Goal: Transaction & Acquisition: Purchase product/service

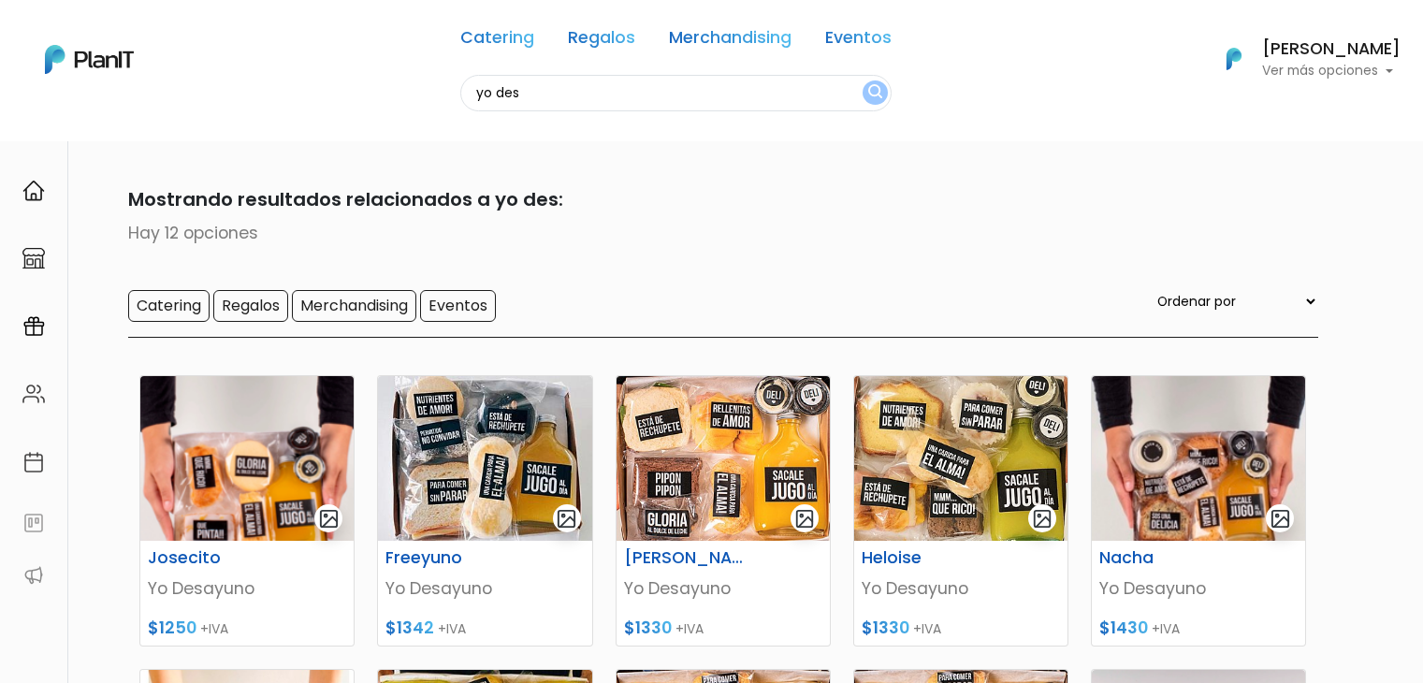
click at [531, 90] on input "yo des" at bounding box center [675, 93] width 431 height 36
type input "bes"
click at [863, 80] on button "submit" at bounding box center [875, 92] width 25 height 24
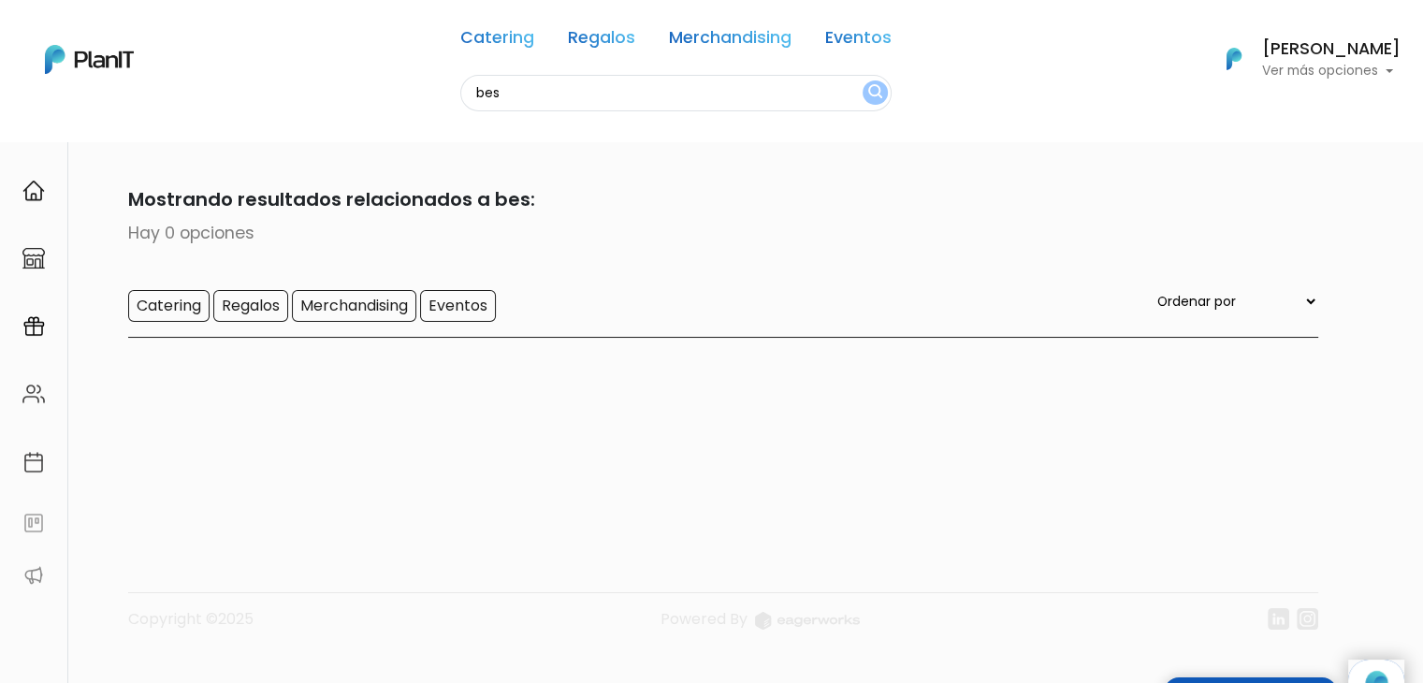
click at [531, 90] on input "bes" at bounding box center [675, 93] width 431 height 36
type input "bets"
click at [863, 80] on button "submit" at bounding box center [875, 92] width 25 height 24
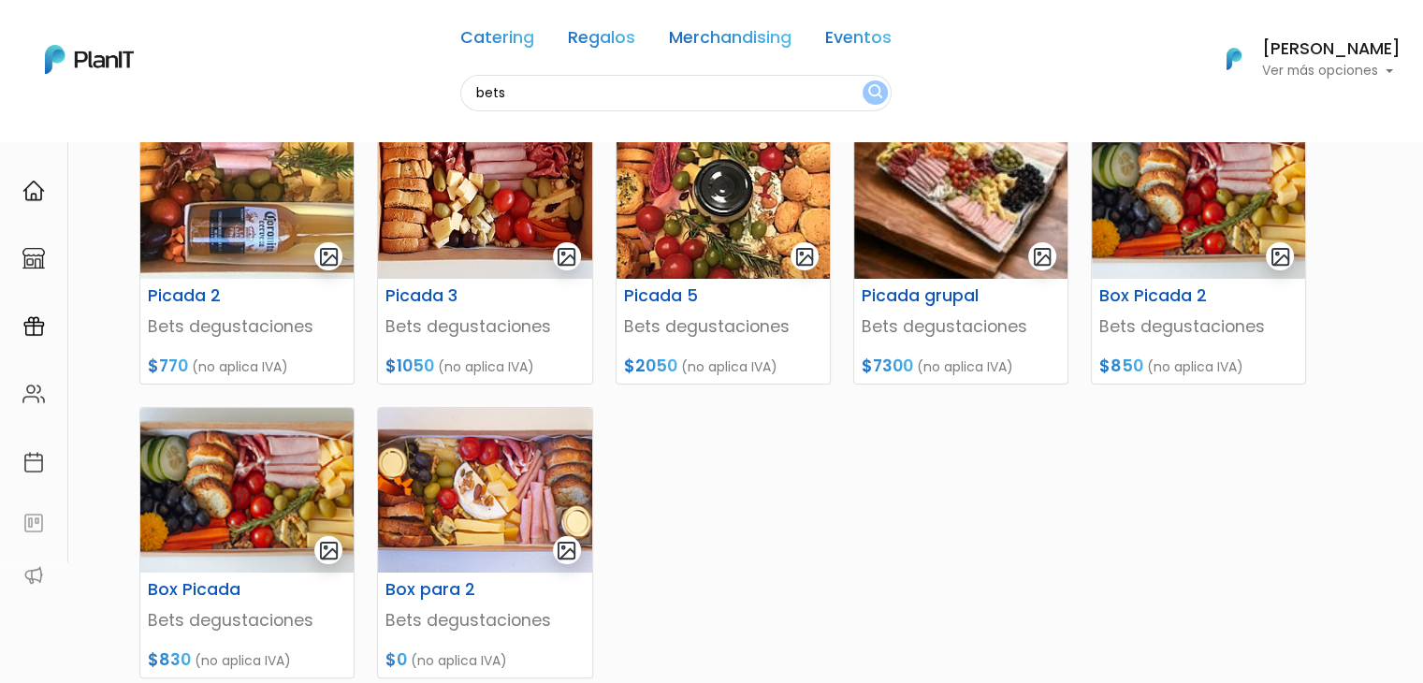
scroll to position [260, 0]
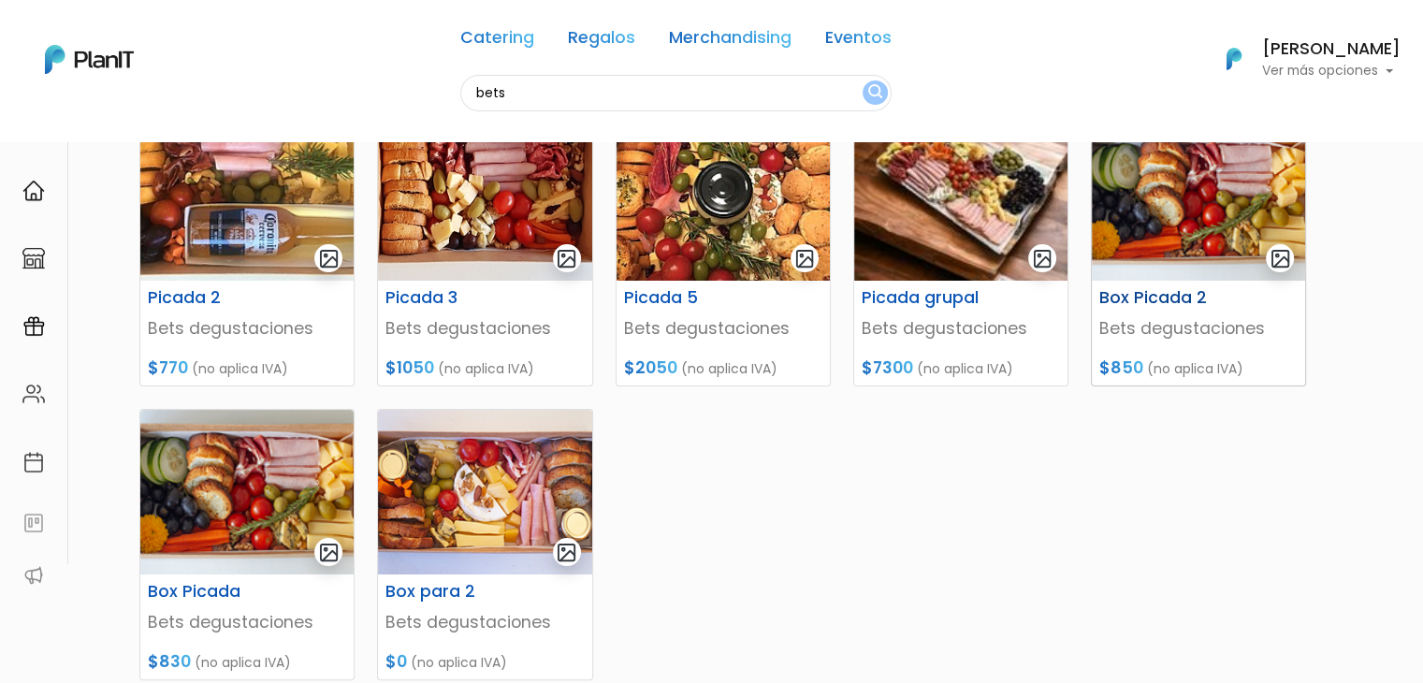
click at [1186, 188] on img at bounding box center [1198, 198] width 213 height 165
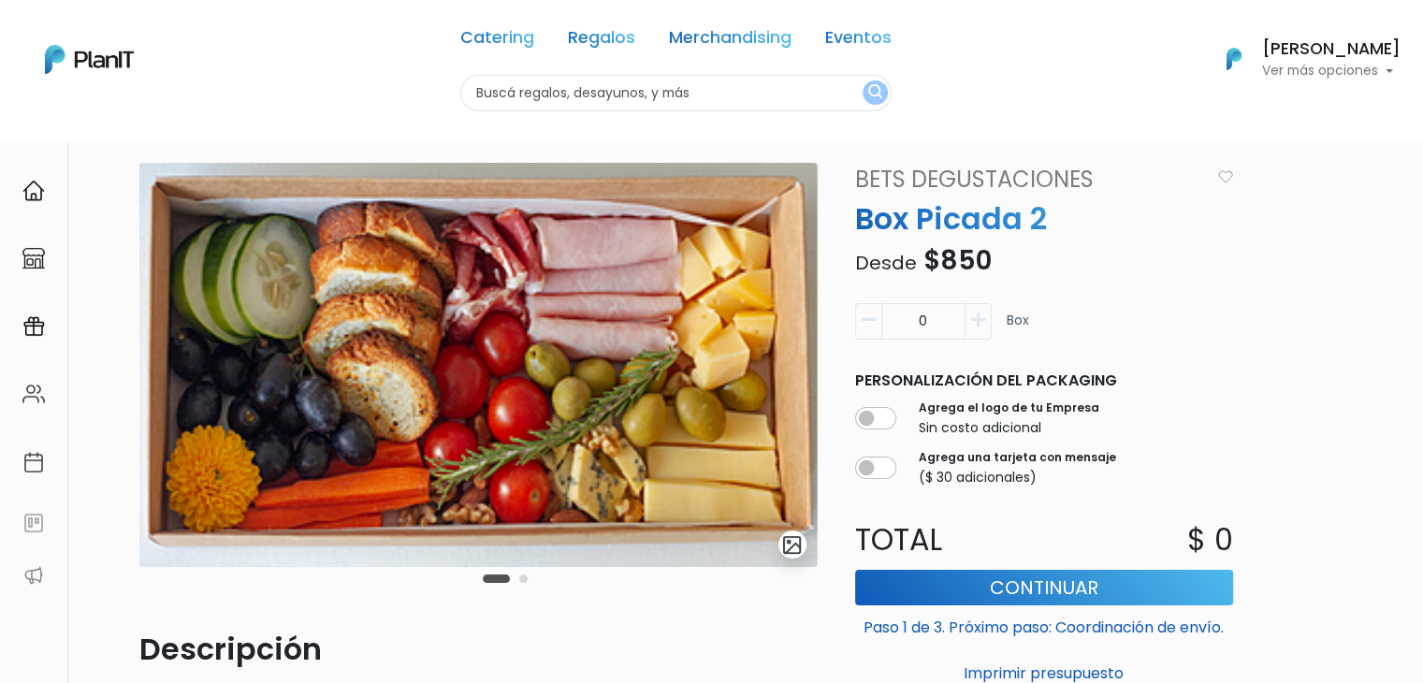
scroll to position [4, 0]
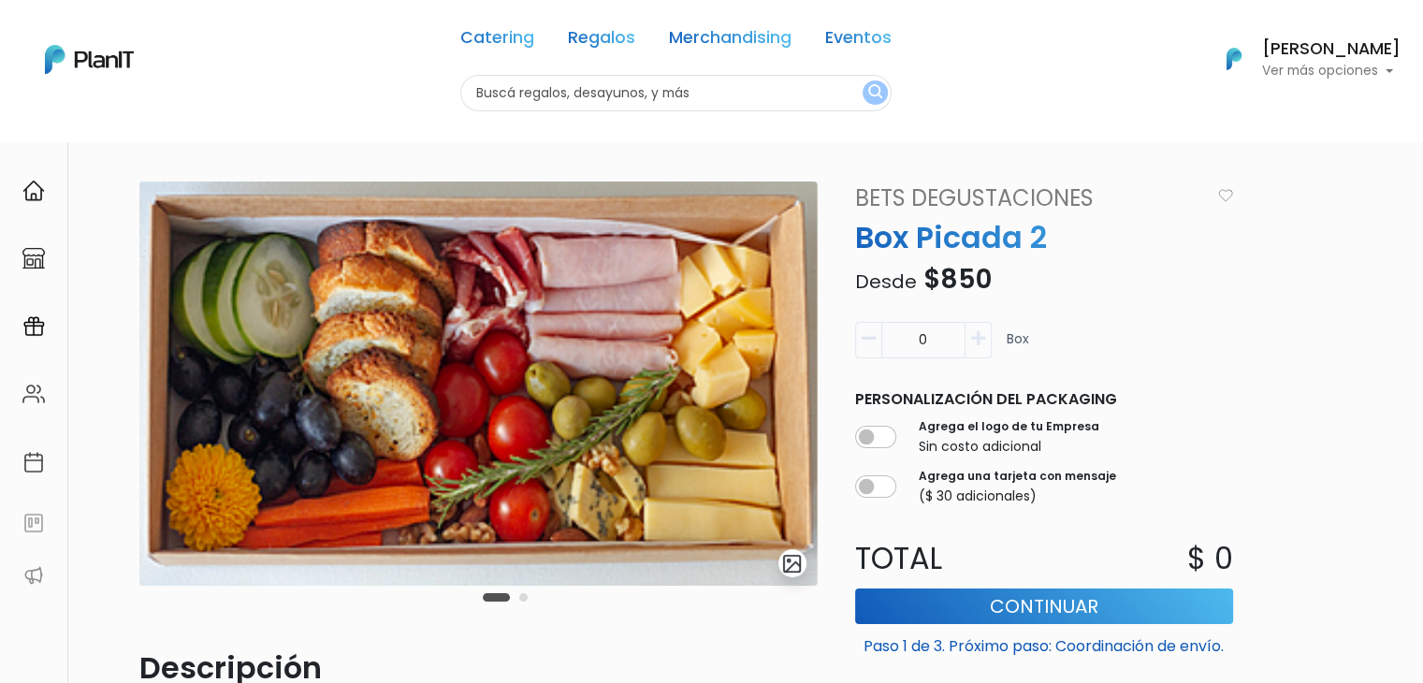
click at [558, 83] on input "text" at bounding box center [675, 93] width 431 height 36
type input "v"
click at [558, 83] on input "v" at bounding box center [675, 93] width 431 height 36
type input "botani"
click at [863, 80] on button "submit" at bounding box center [875, 92] width 25 height 24
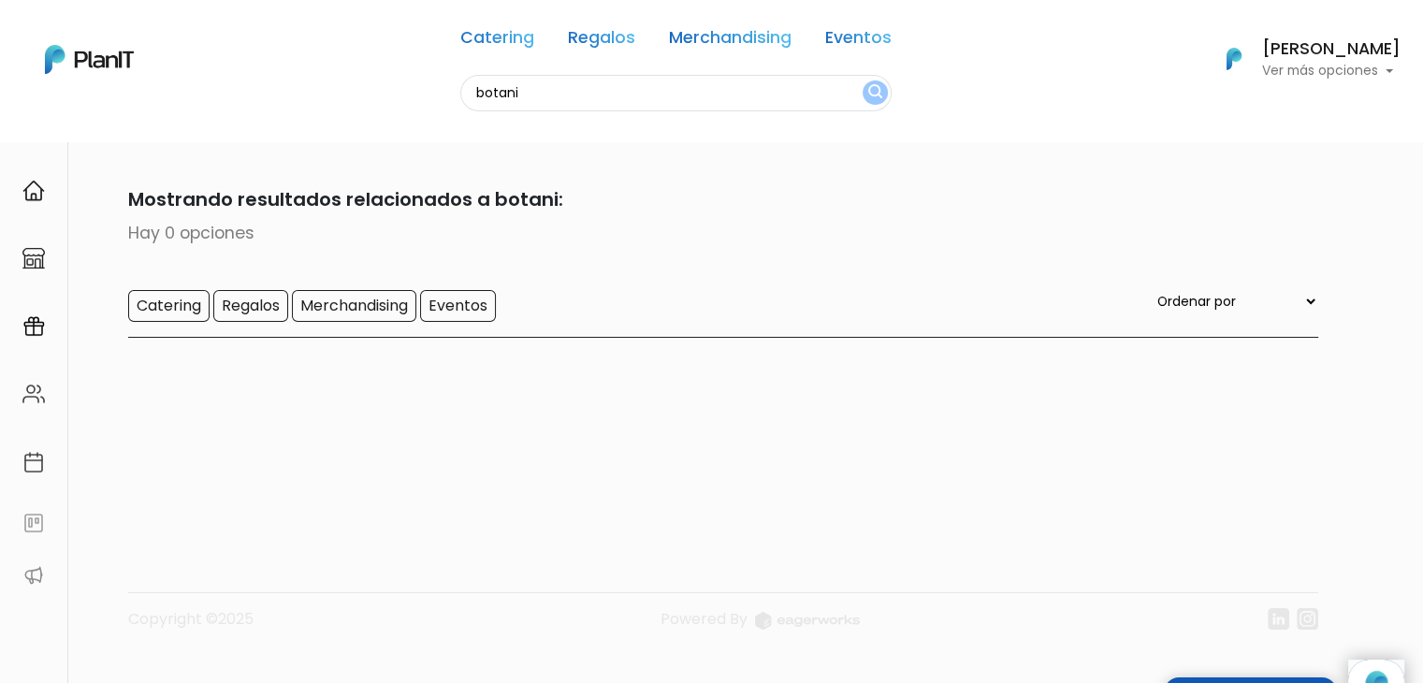
click at [558, 80] on input "botani" at bounding box center [675, 93] width 431 height 36
type input "b"
type input "verdi"
click at [863, 80] on button "submit" at bounding box center [875, 92] width 25 height 24
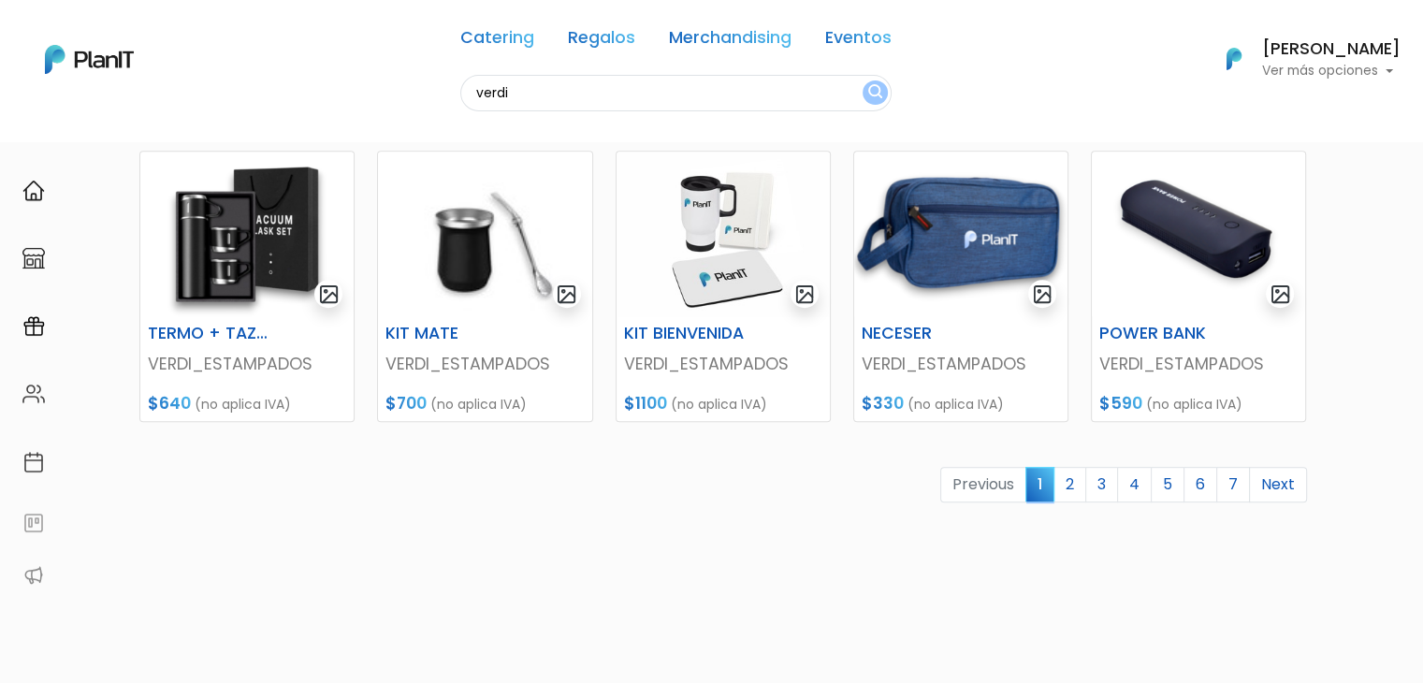
drag, startPoint x: 1242, startPoint y: 1805, endPoint x: 1337, endPoint y: 1746, distance: 112.2
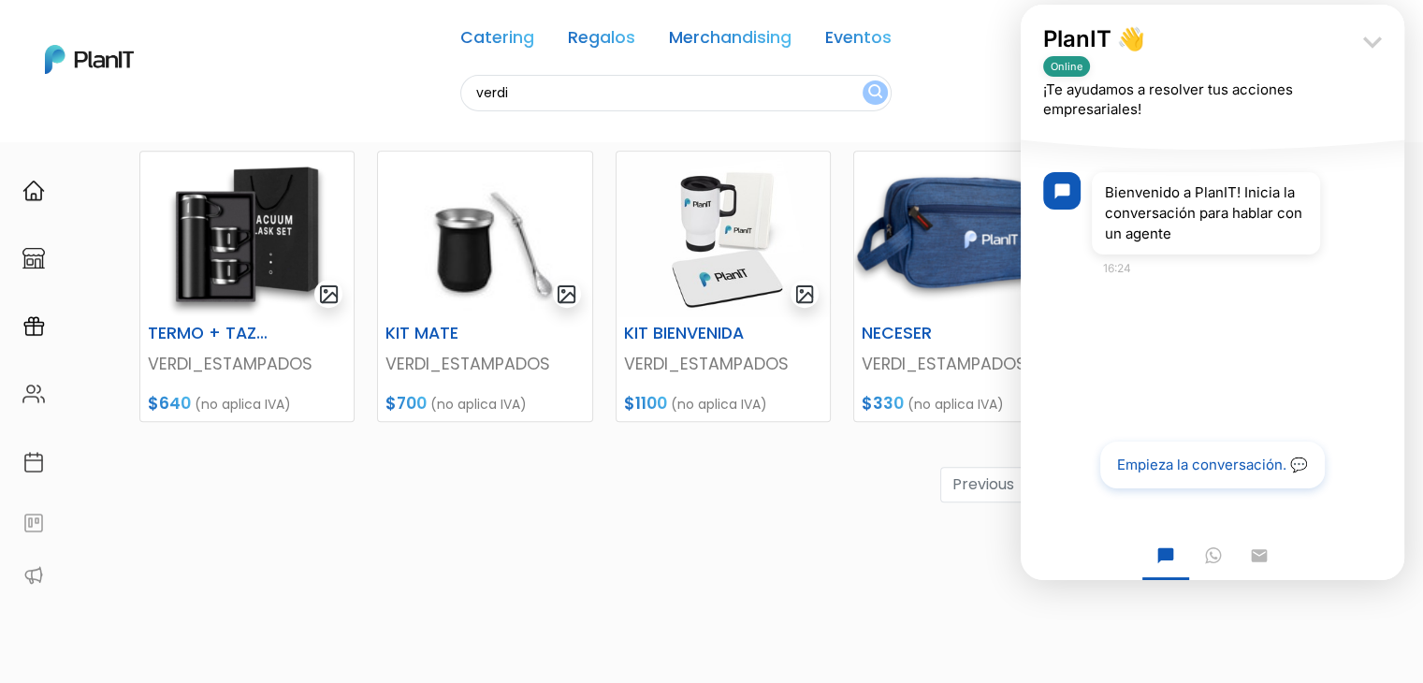
click at [1387, 35] on icon "keyboard_arrow_down" at bounding box center [1372, 41] width 37 height 37
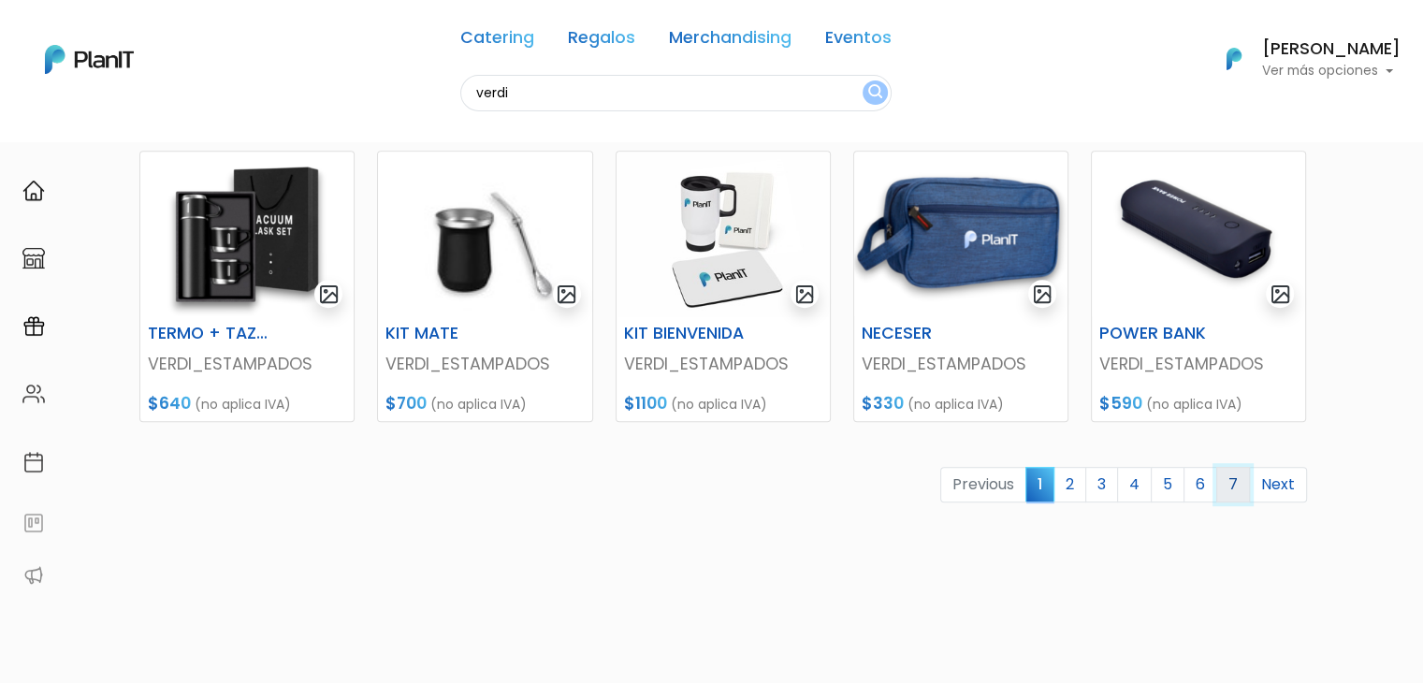
click at [1228, 488] on link "7" at bounding box center [1233, 485] width 34 height 36
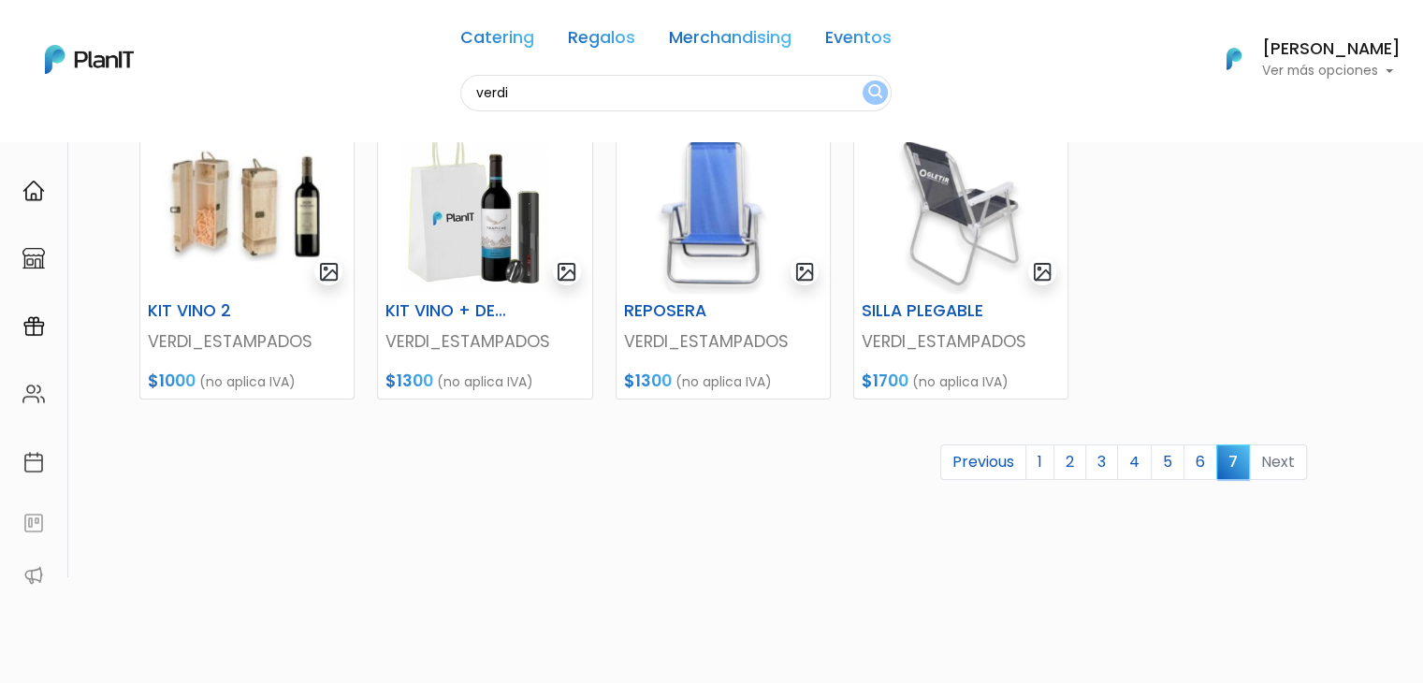
scroll to position [250, 0]
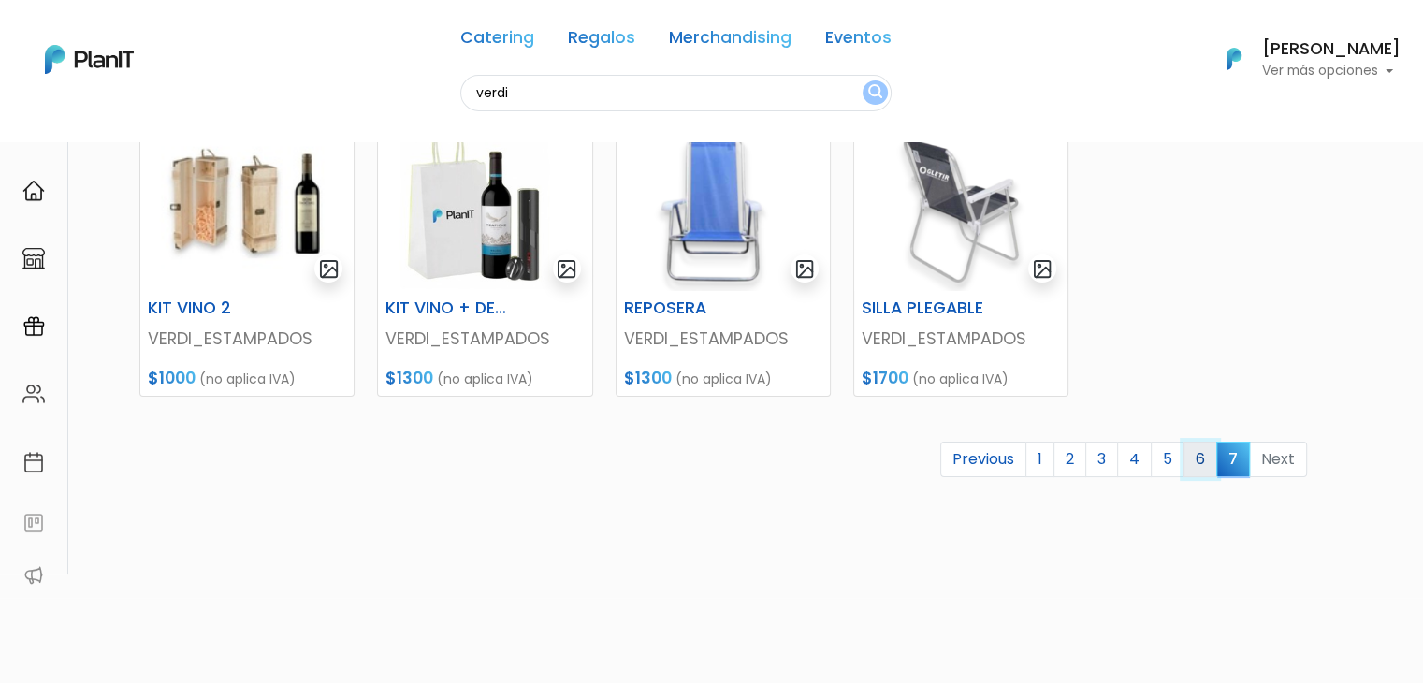
click at [1198, 458] on link "6" at bounding box center [1201, 460] width 34 height 36
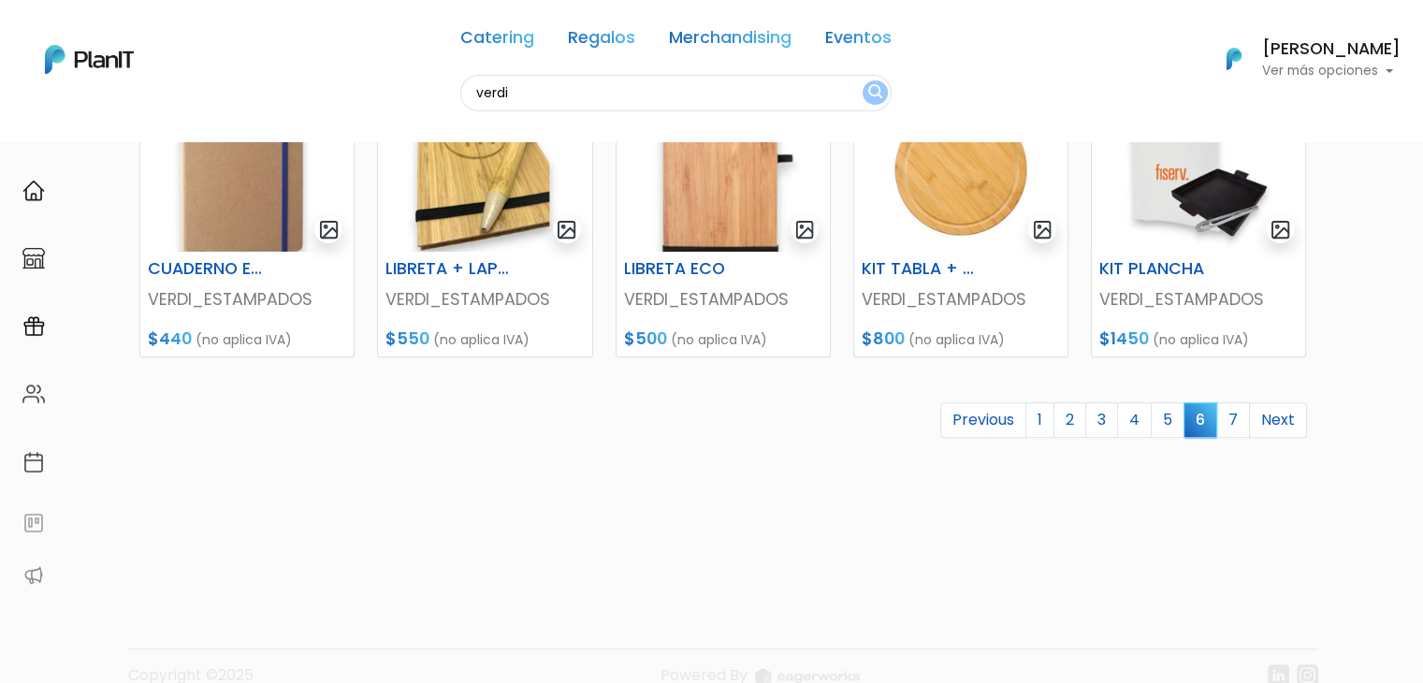
click at [1171, 427] on link "5" at bounding box center [1168, 420] width 34 height 36
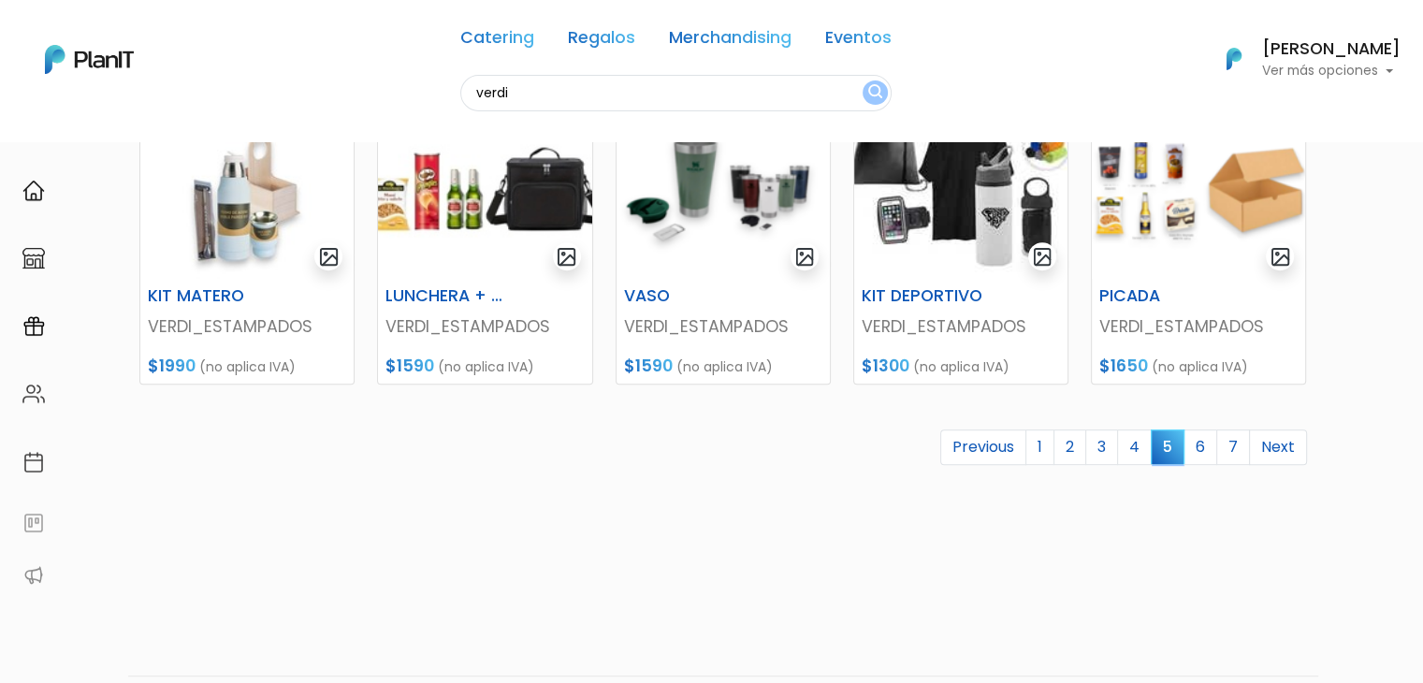
scroll to position [858, 0]
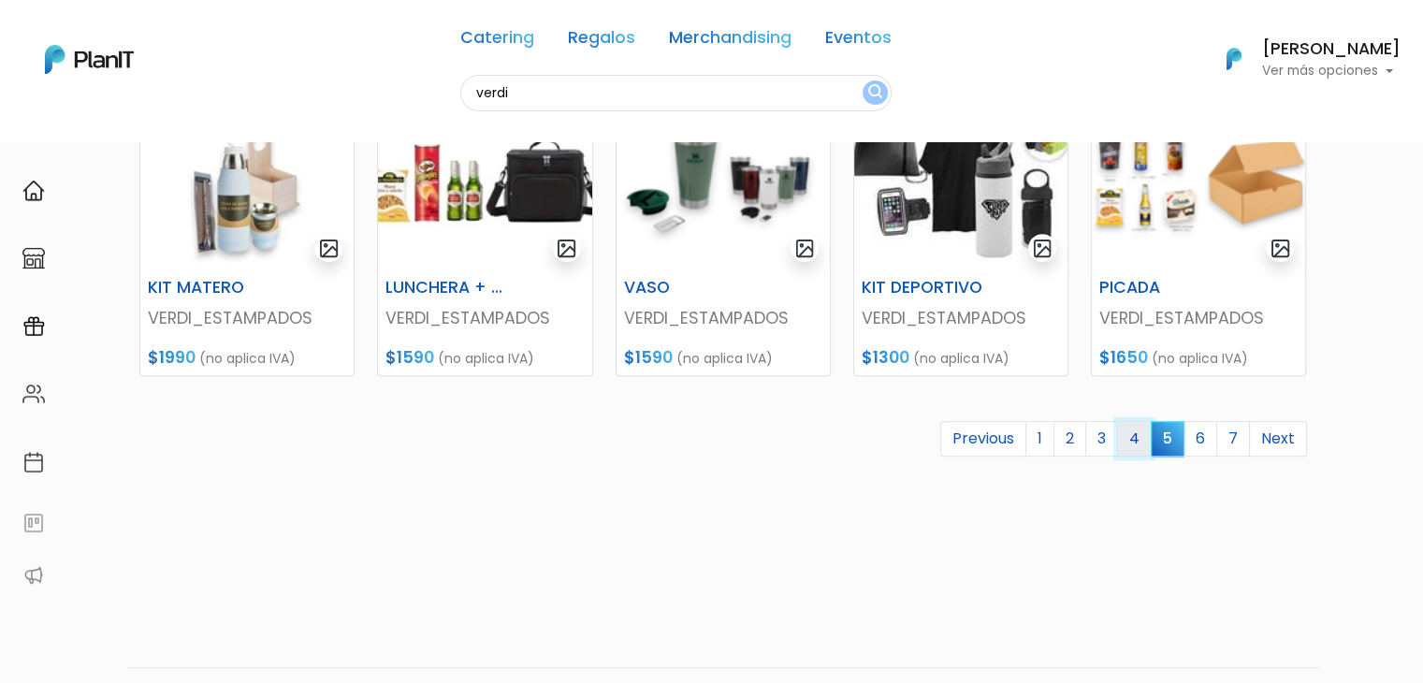
click at [1134, 448] on link "4" at bounding box center [1134, 439] width 35 height 36
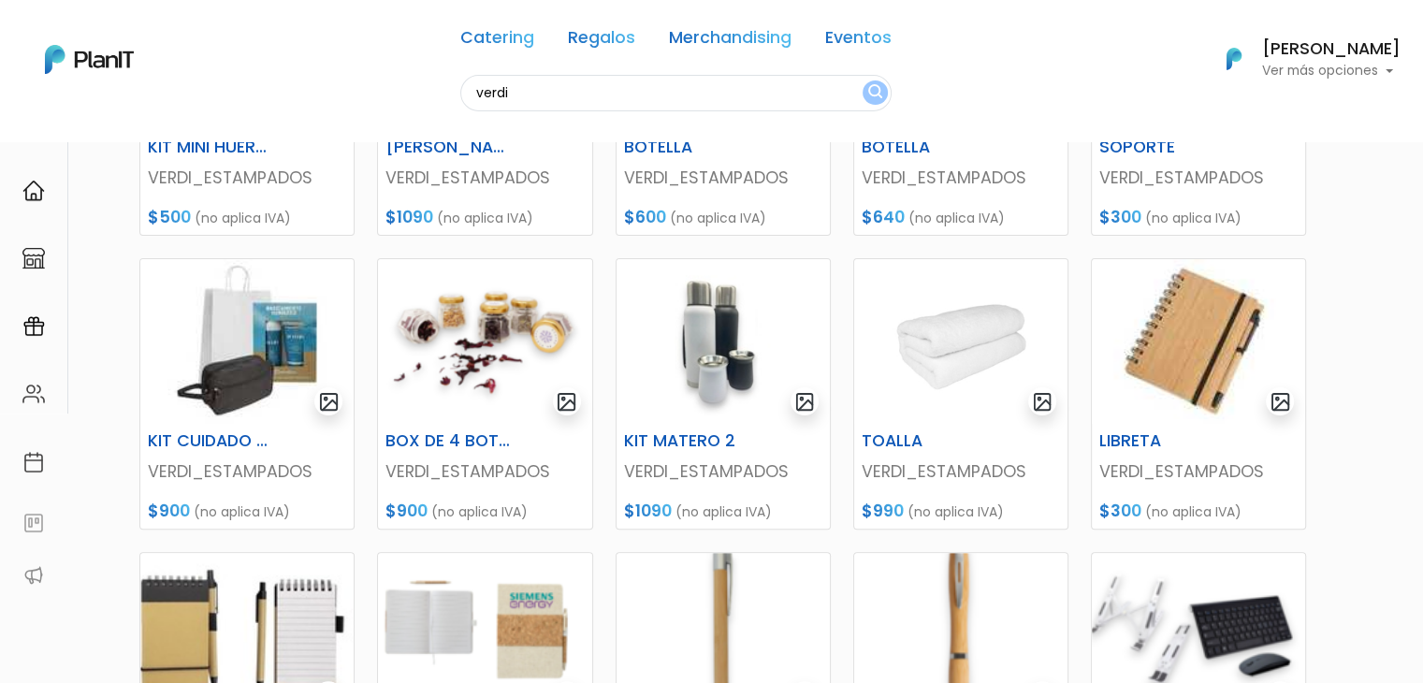
scroll to position [418, 0]
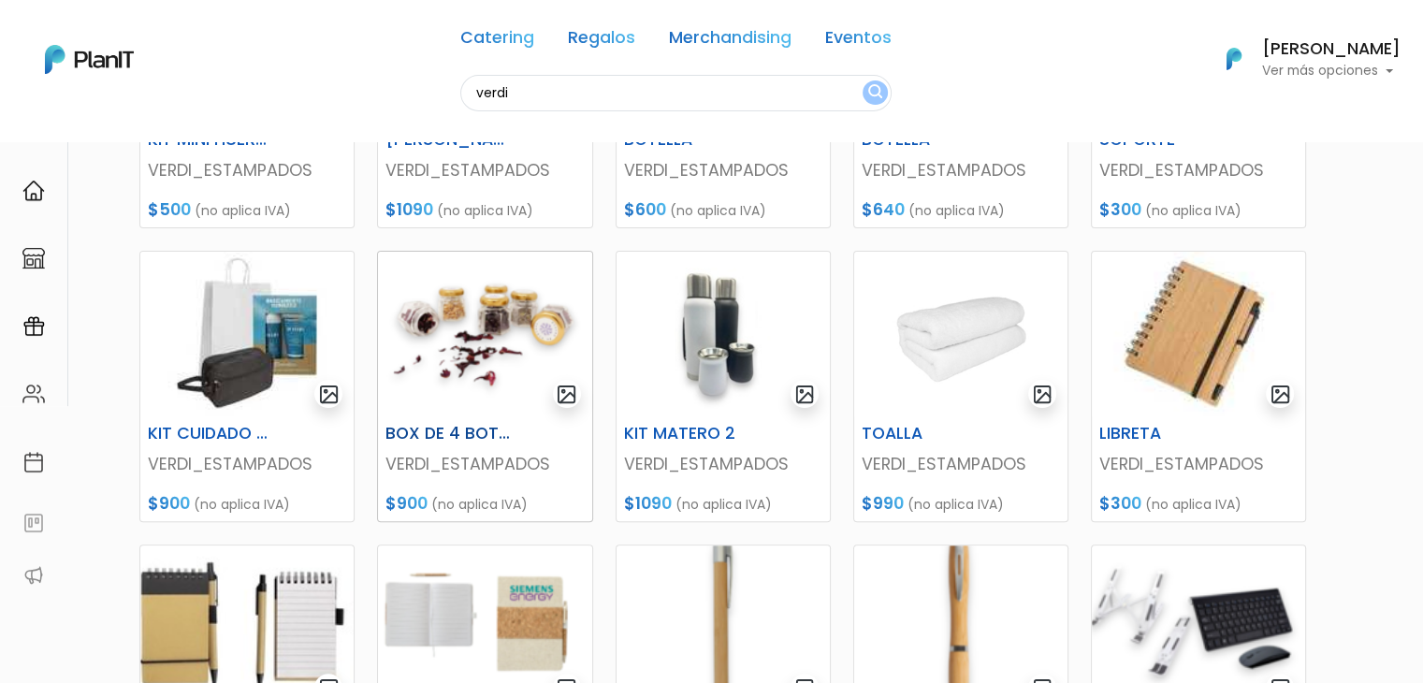
click at [447, 351] on img at bounding box center [484, 334] width 213 height 165
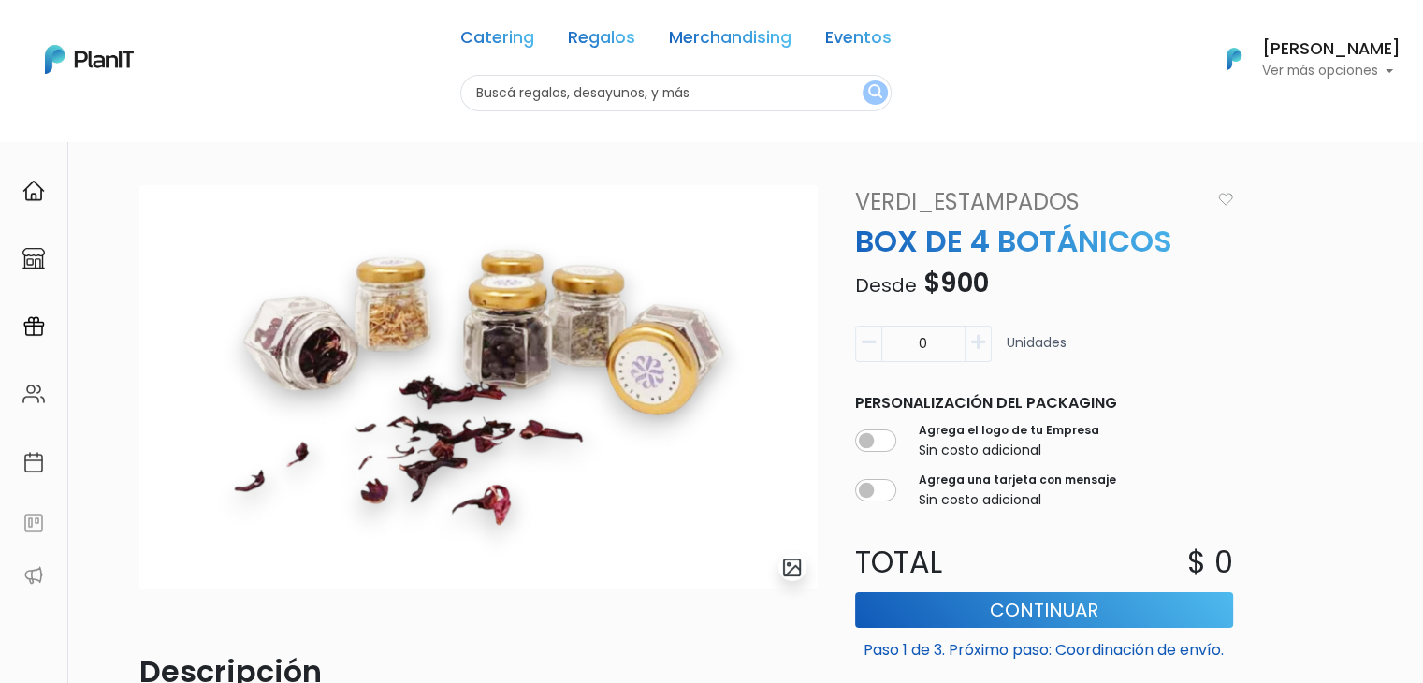
click at [543, 83] on input "text" at bounding box center [675, 93] width 431 height 36
type input "lunchera"
click at [863, 80] on button "submit" at bounding box center [875, 92] width 25 height 24
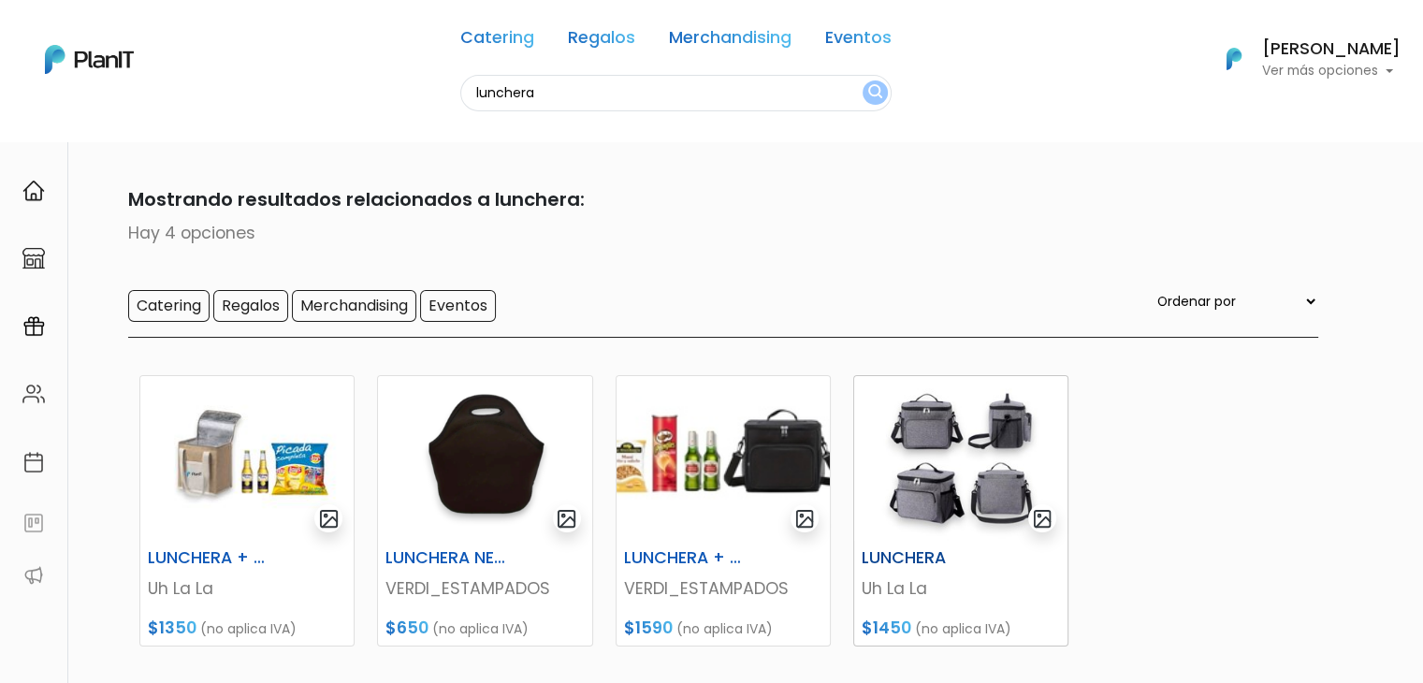
click at [1048, 469] on img at bounding box center [960, 458] width 213 height 165
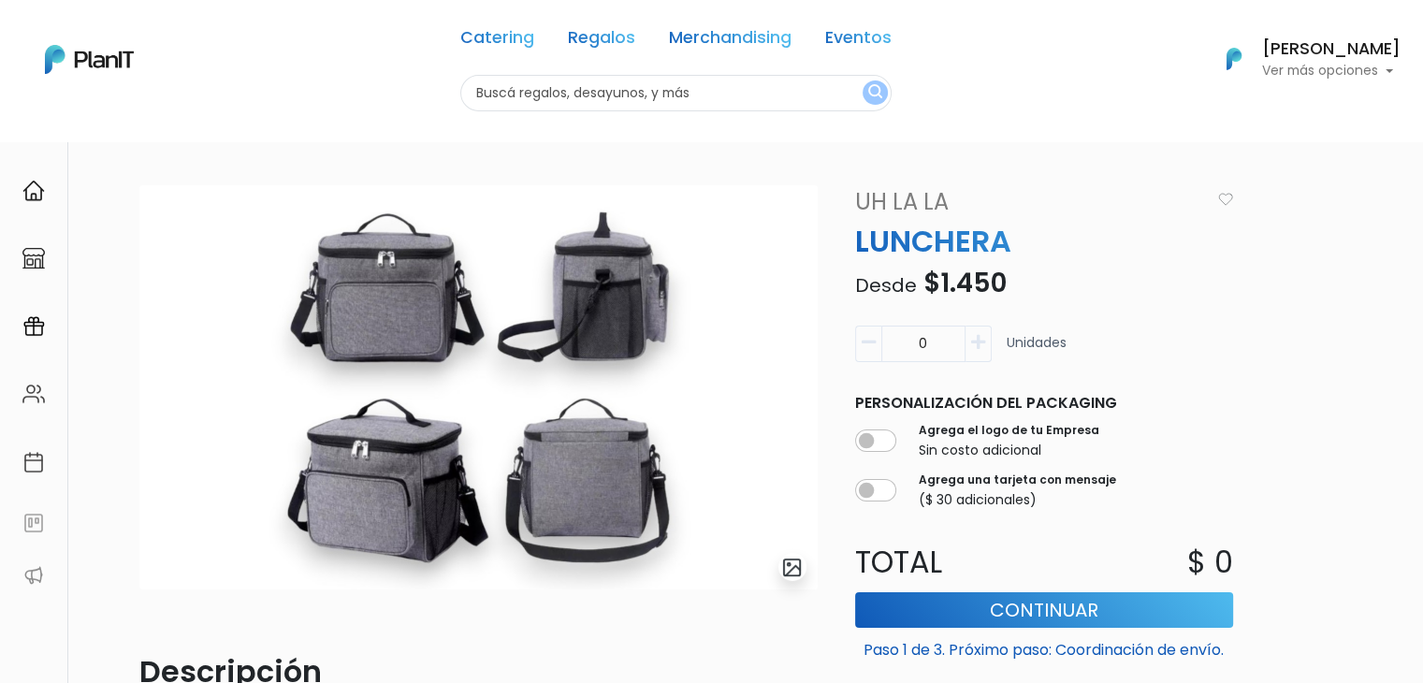
click at [517, 98] on input "text" at bounding box center [675, 93] width 431 height 36
type input "cinta"
click at [863, 80] on button "submit" at bounding box center [875, 92] width 25 height 24
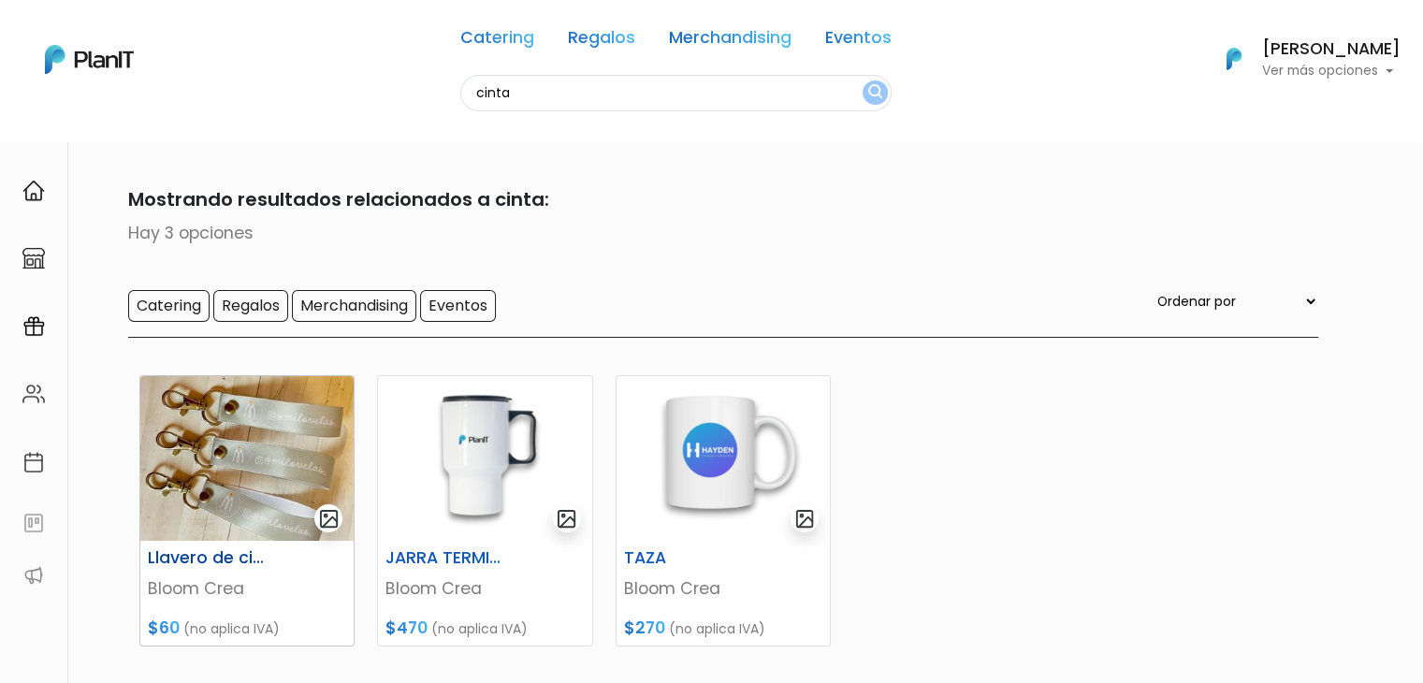
click at [233, 463] on img at bounding box center [246, 458] width 213 height 165
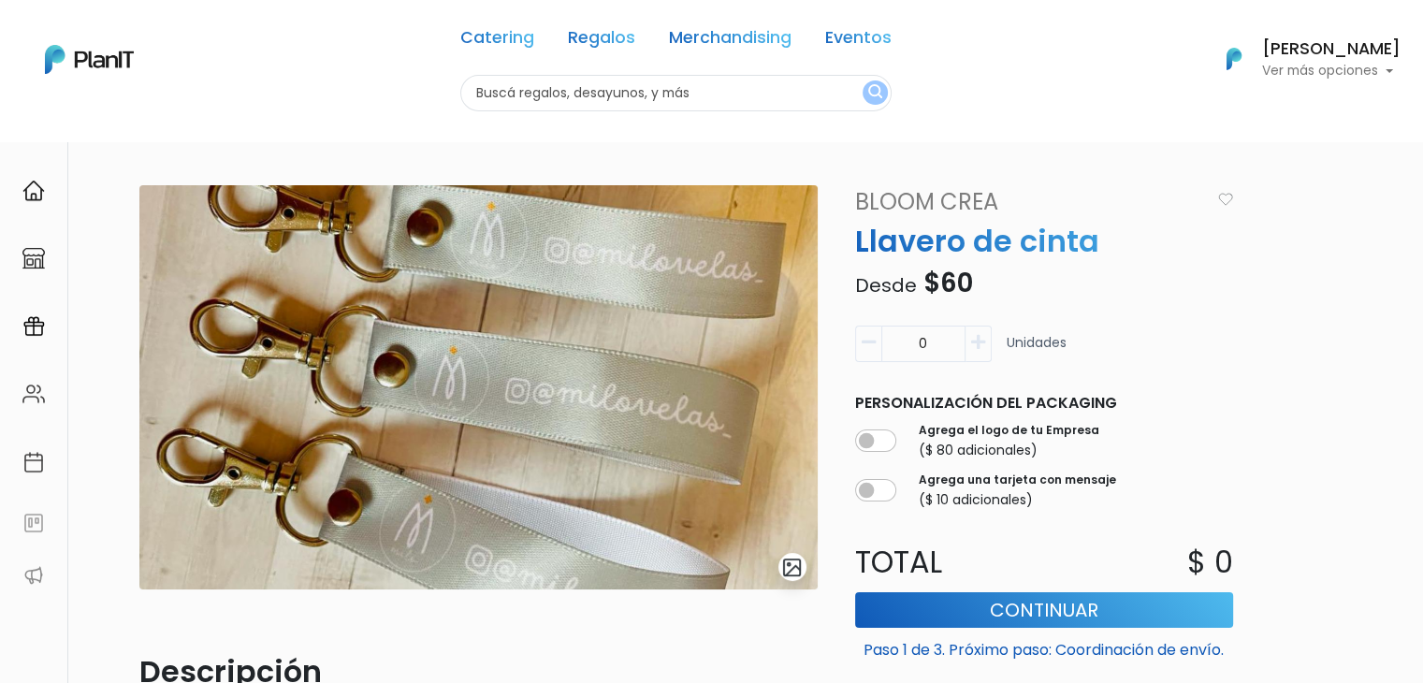
click at [499, 91] on input "text" at bounding box center [675, 93] width 431 height 36
type input "c"
type input "verd"
click at [863, 80] on button "submit" at bounding box center [875, 92] width 25 height 24
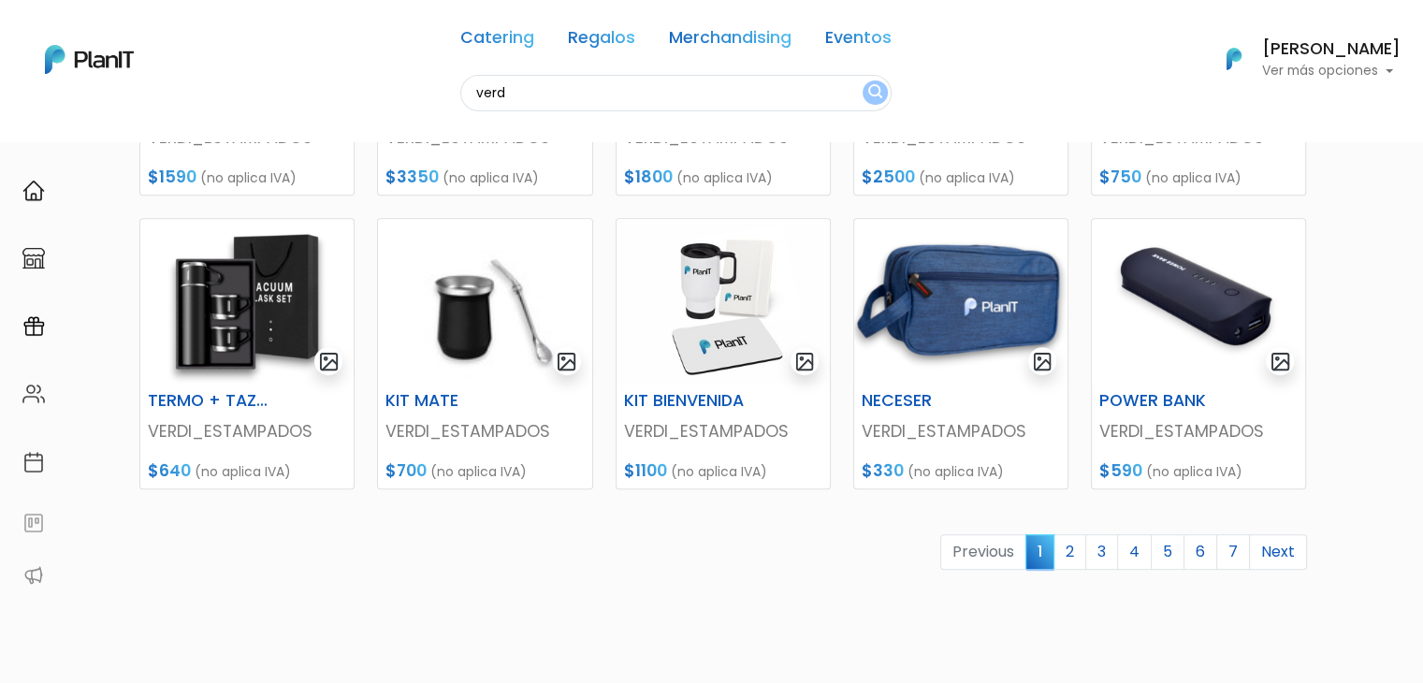
scroll to position [757, 0]
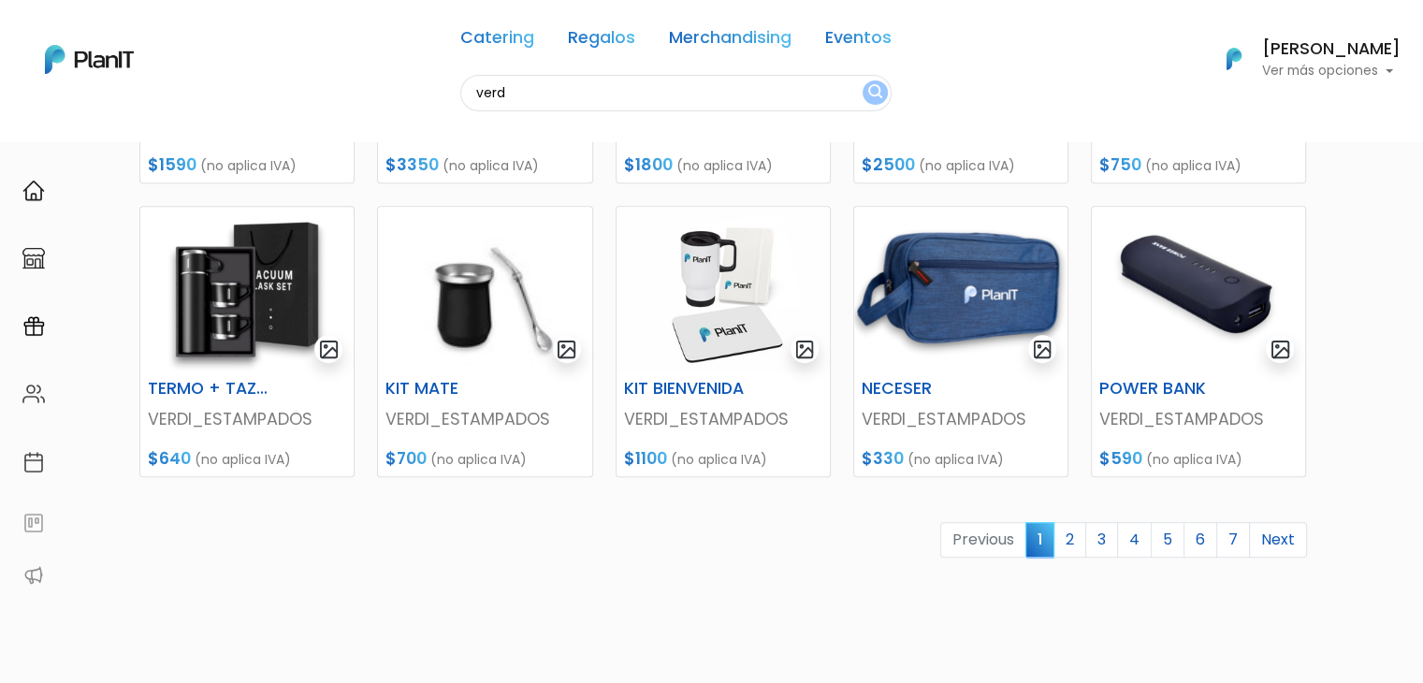
click at [1075, 547] on link "2" at bounding box center [1070, 540] width 33 height 36
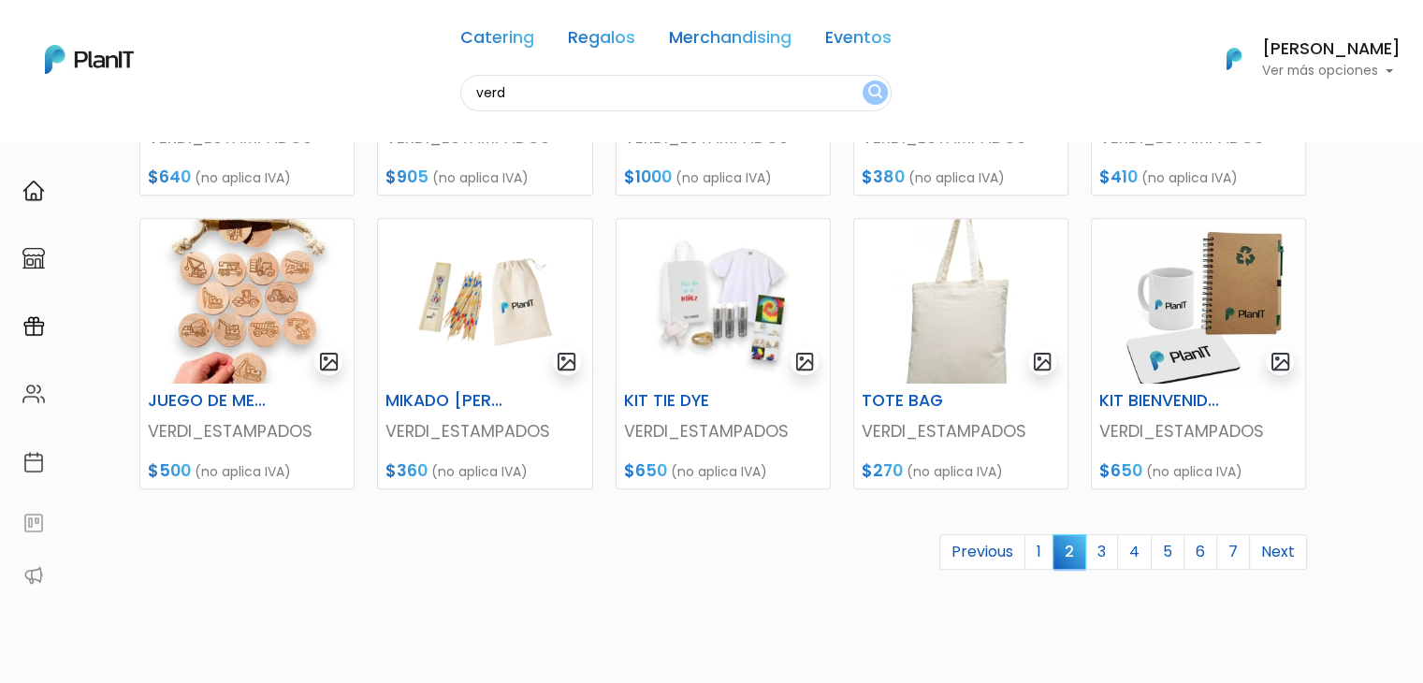
scroll to position [760, 0]
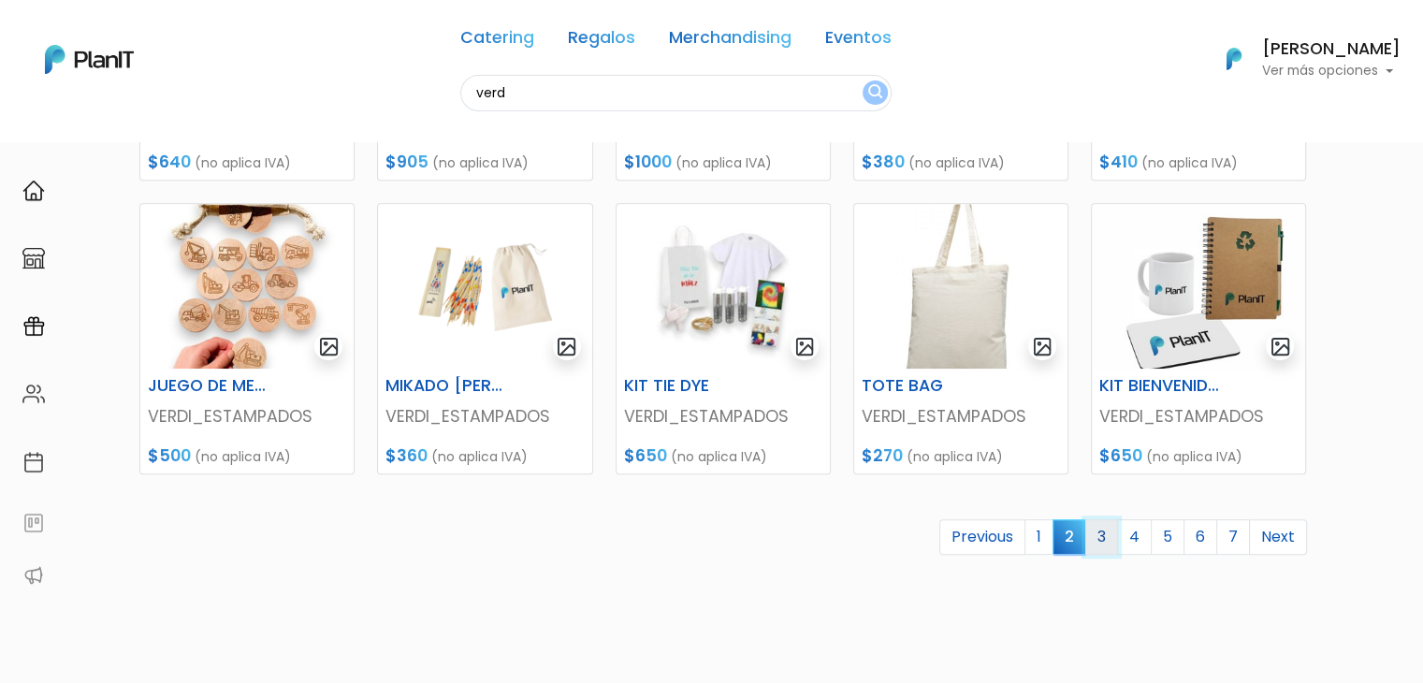
click at [1112, 532] on link "3" at bounding box center [1101, 537] width 33 height 36
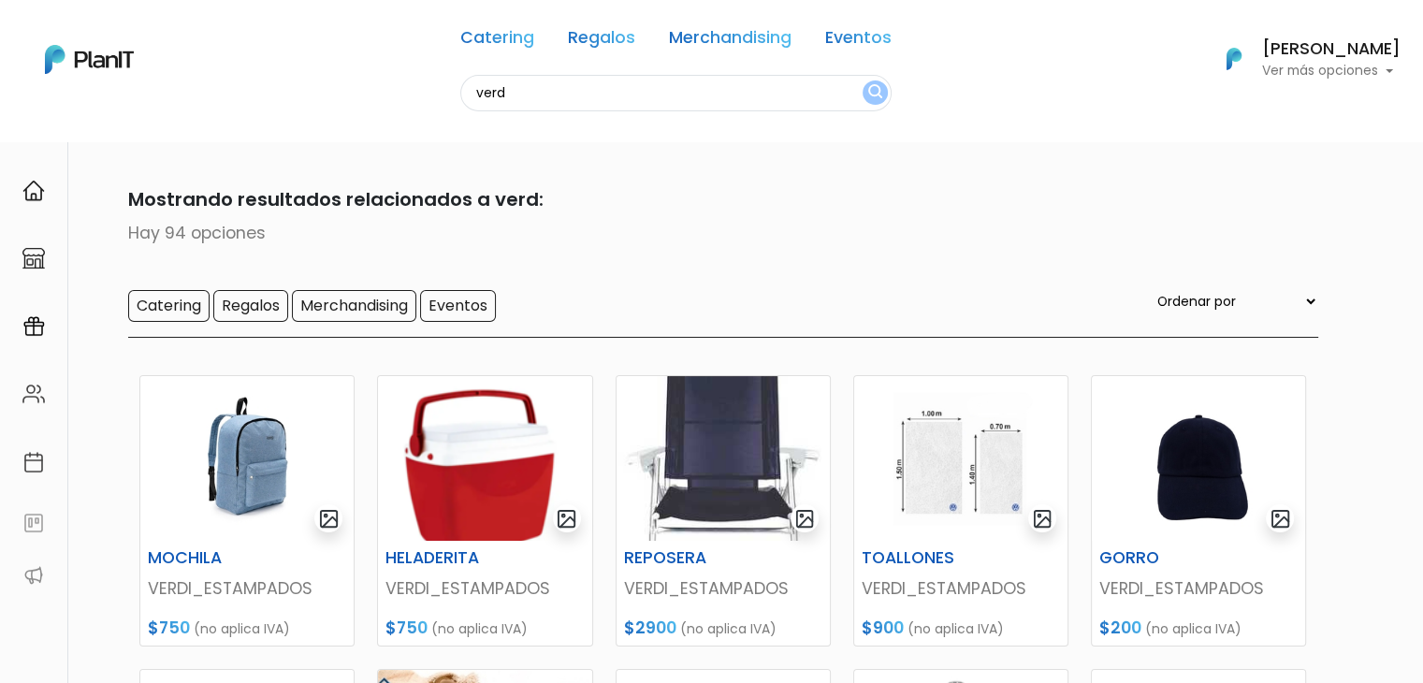
drag, startPoint x: 1436, startPoint y: 116, endPoint x: 1427, endPoint y: 263, distance: 147.2
click at [1422, 263] on html "Catering Regalos Merchandising Eventos verd Catering Regalos Merchandising Even…" at bounding box center [711, 341] width 1423 height 683
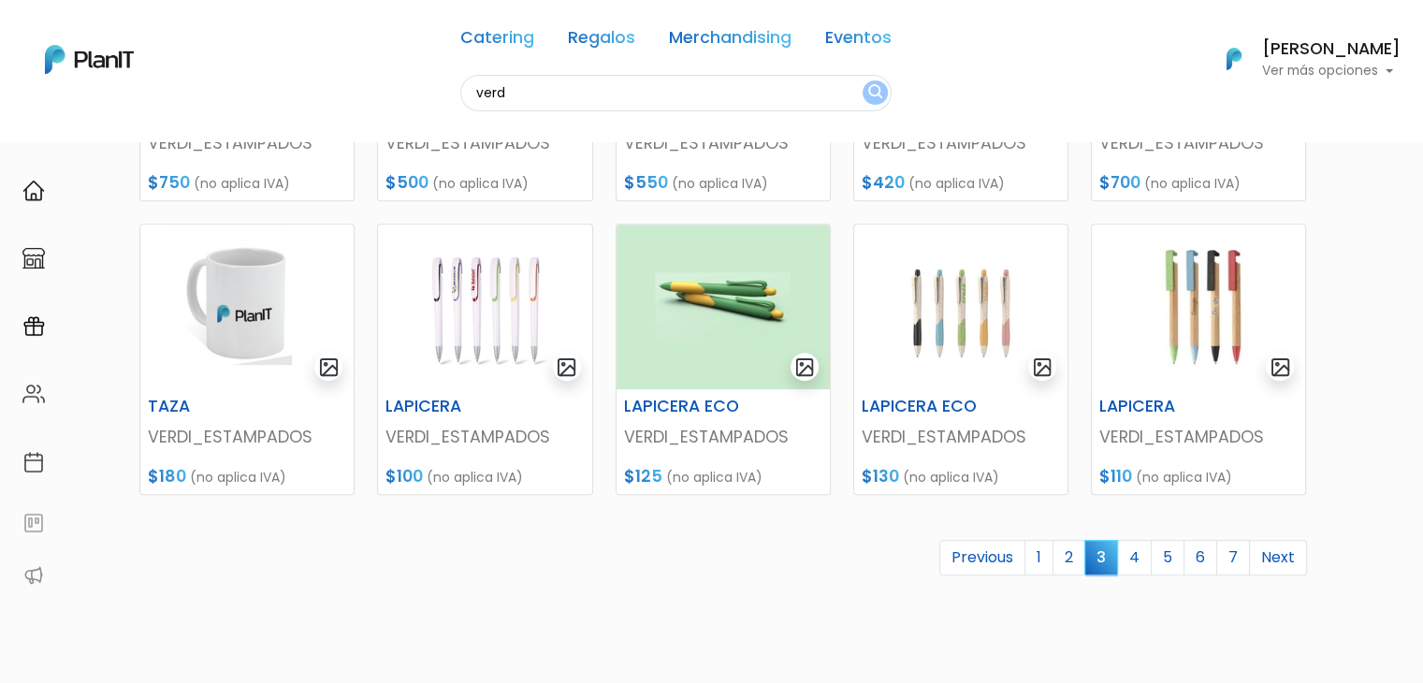
scroll to position [764, 0]
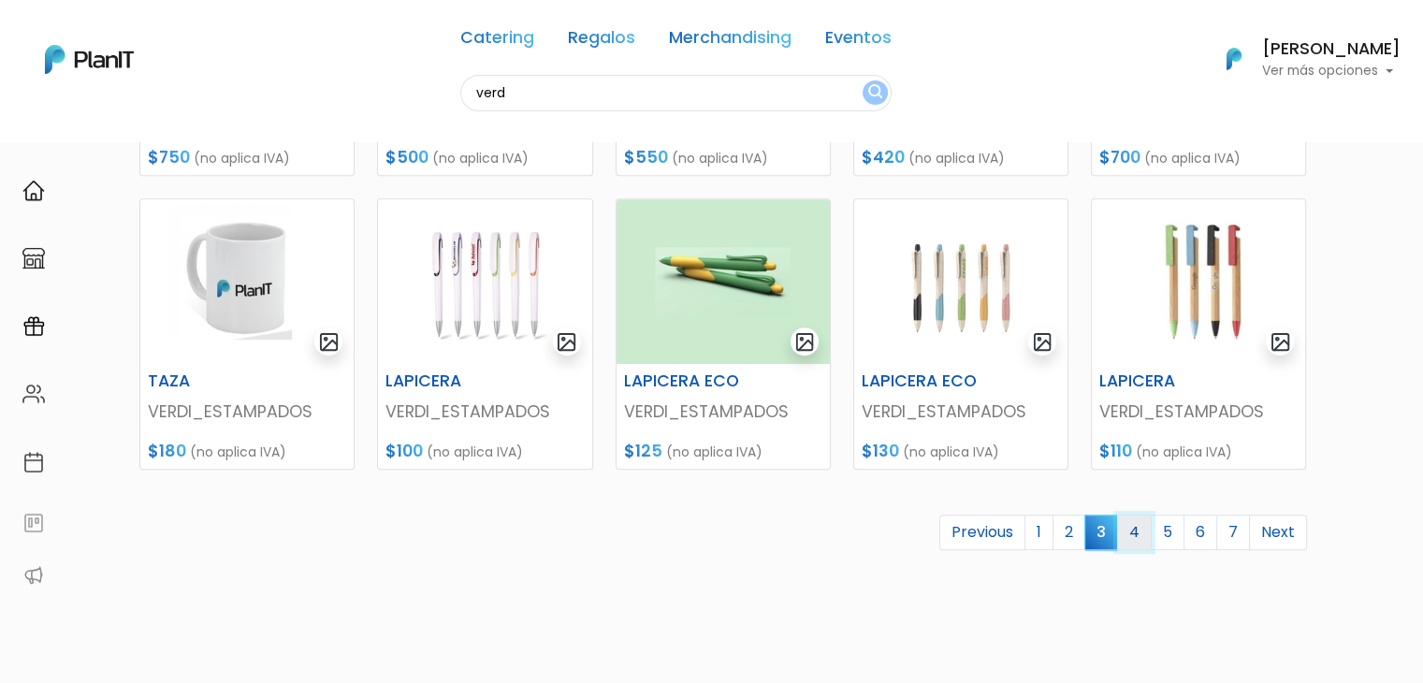
click at [1130, 539] on link "4" at bounding box center [1134, 533] width 35 height 36
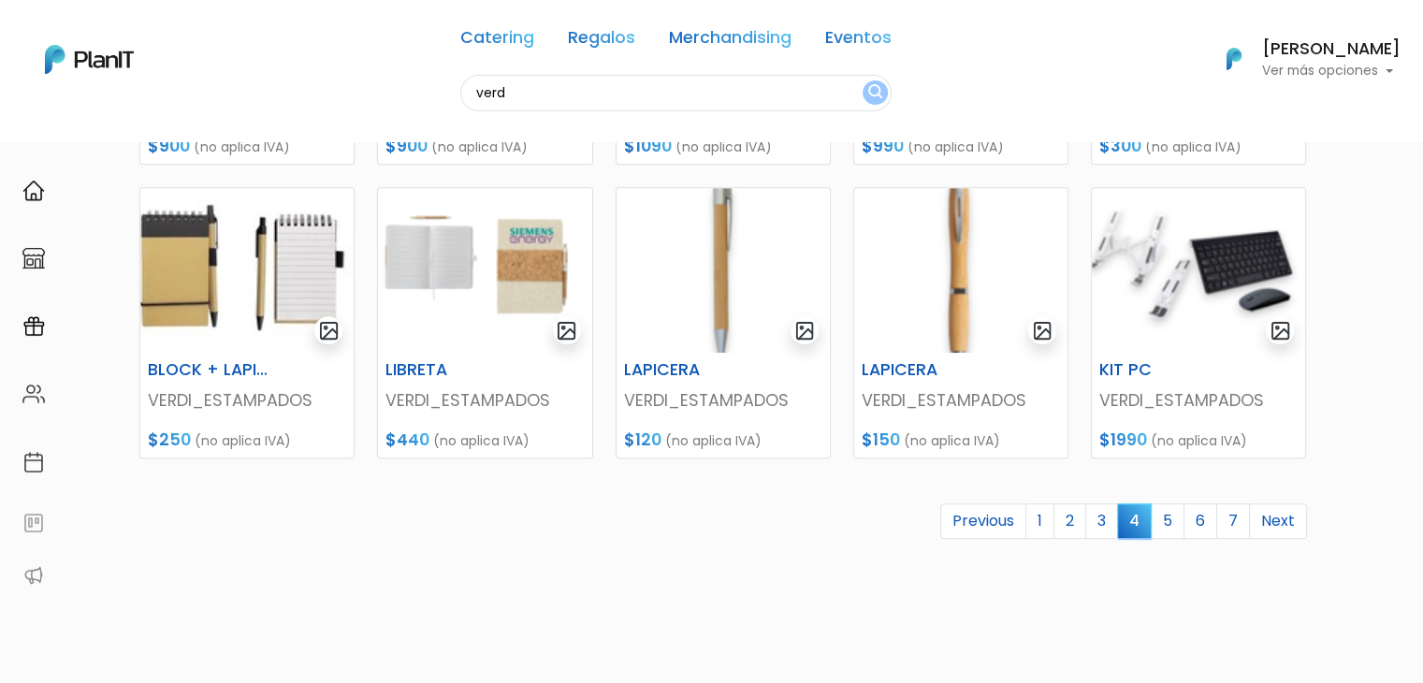
scroll to position [793, 0]
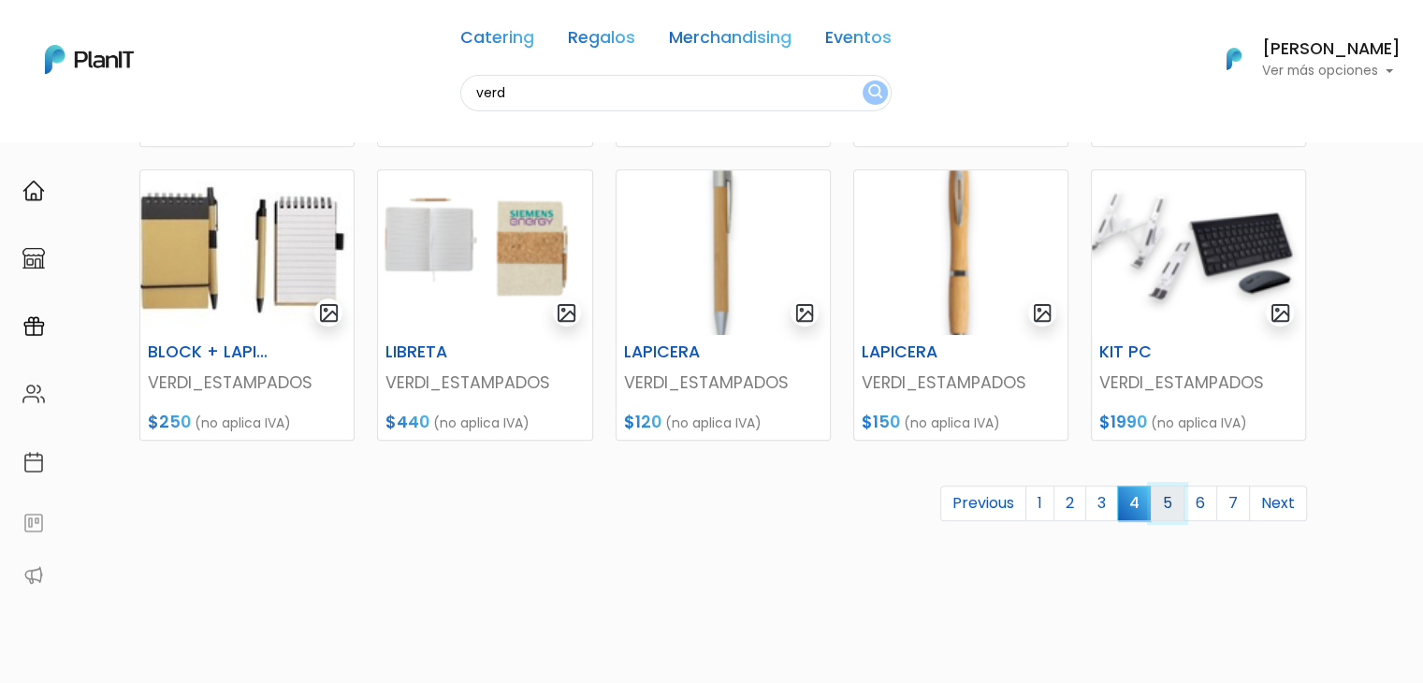
click at [1171, 495] on link "5" at bounding box center [1168, 504] width 34 height 36
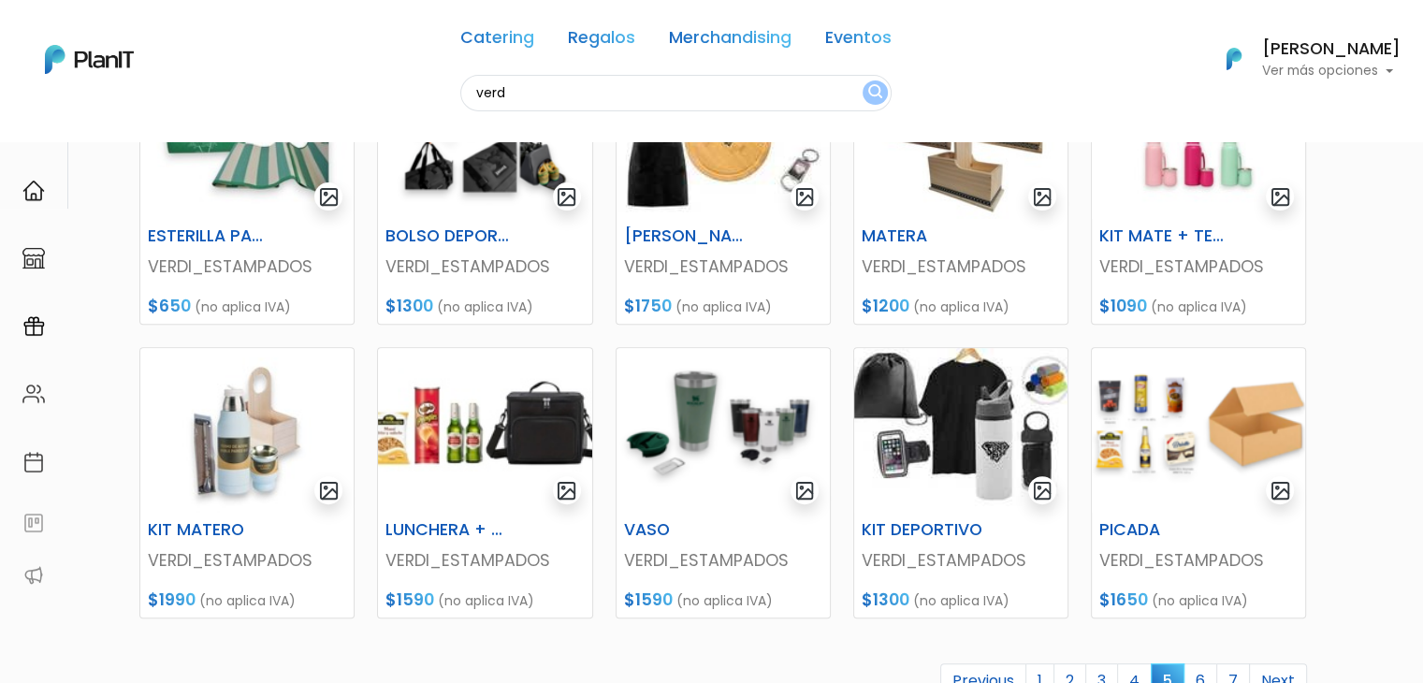
scroll to position [789, 0]
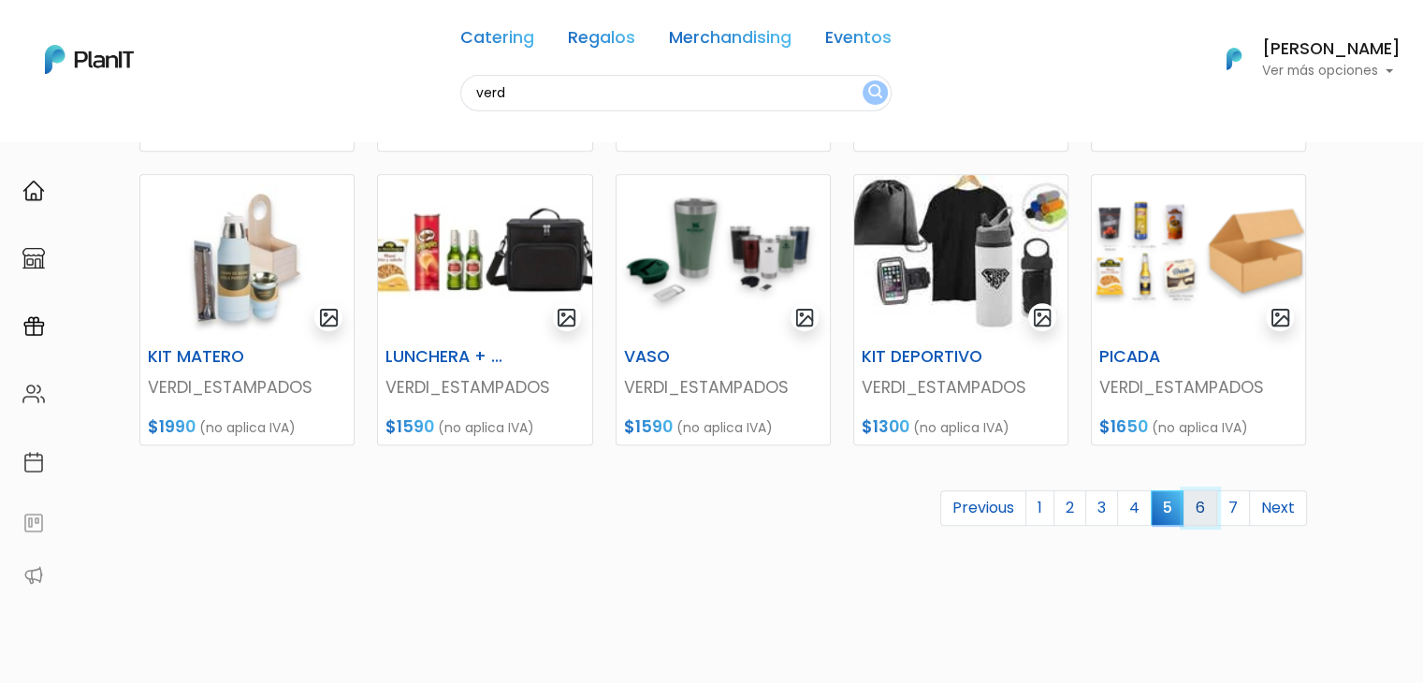
click at [1203, 510] on link "6" at bounding box center [1201, 508] width 34 height 36
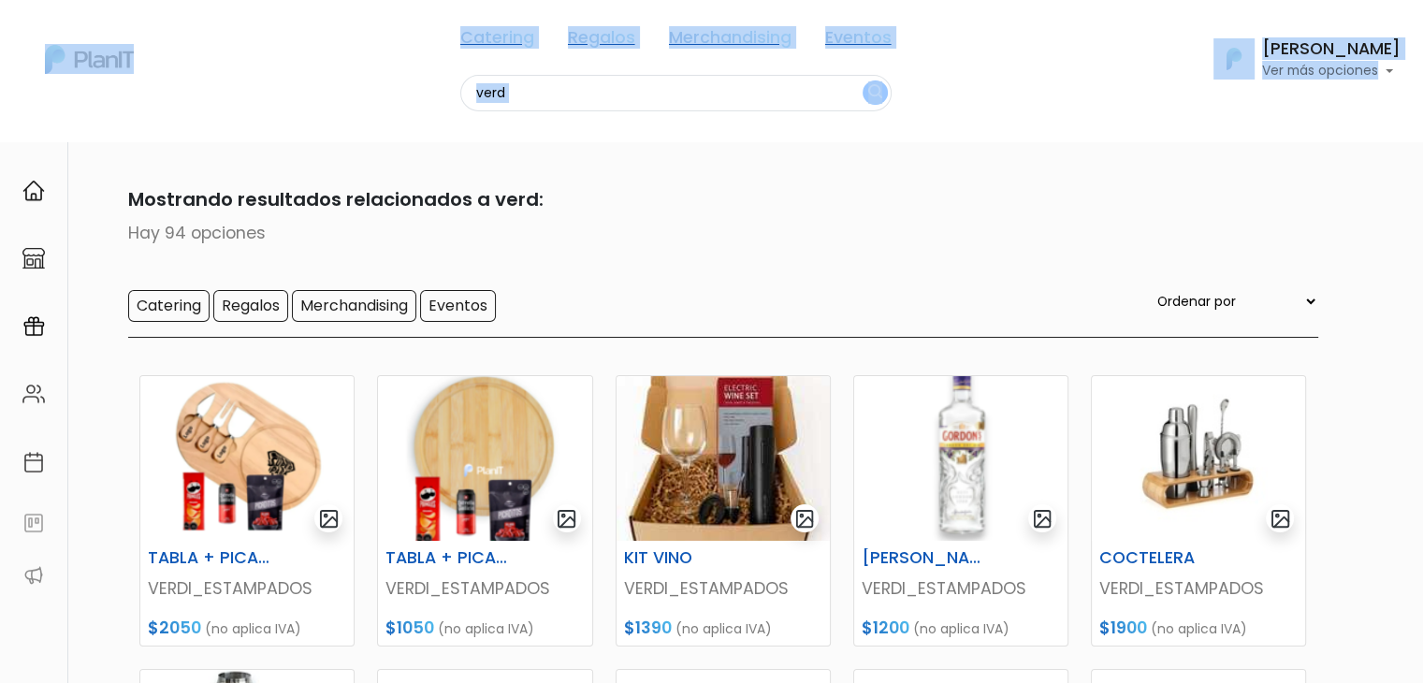
drag, startPoint x: 1411, startPoint y: 95, endPoint x: 1431, endPoint y: 335, distance: 241.3
click at [1422, 335] on html "Catering Regalos Merchandising Eventos verd Catering Regalos Merchandising Even…" at bounding box center [711, 341] width 1423 height 683
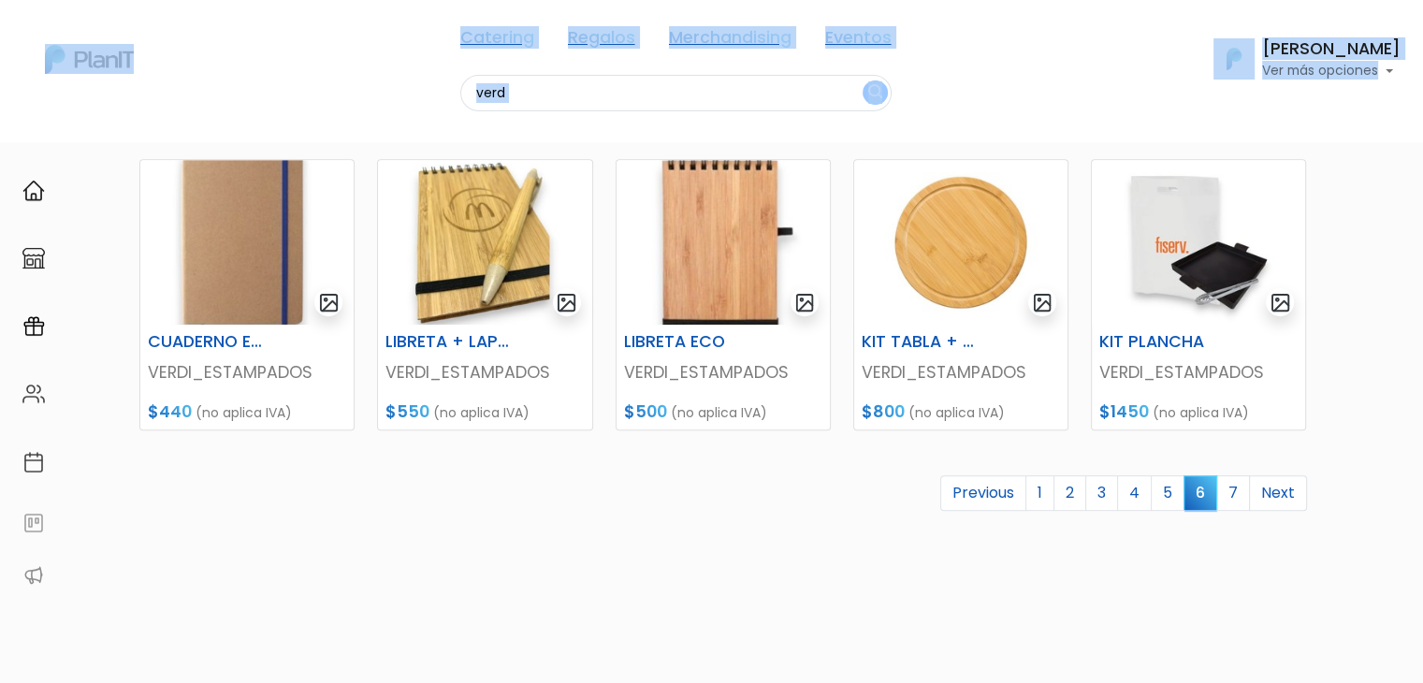
scroll to position [838, 0]
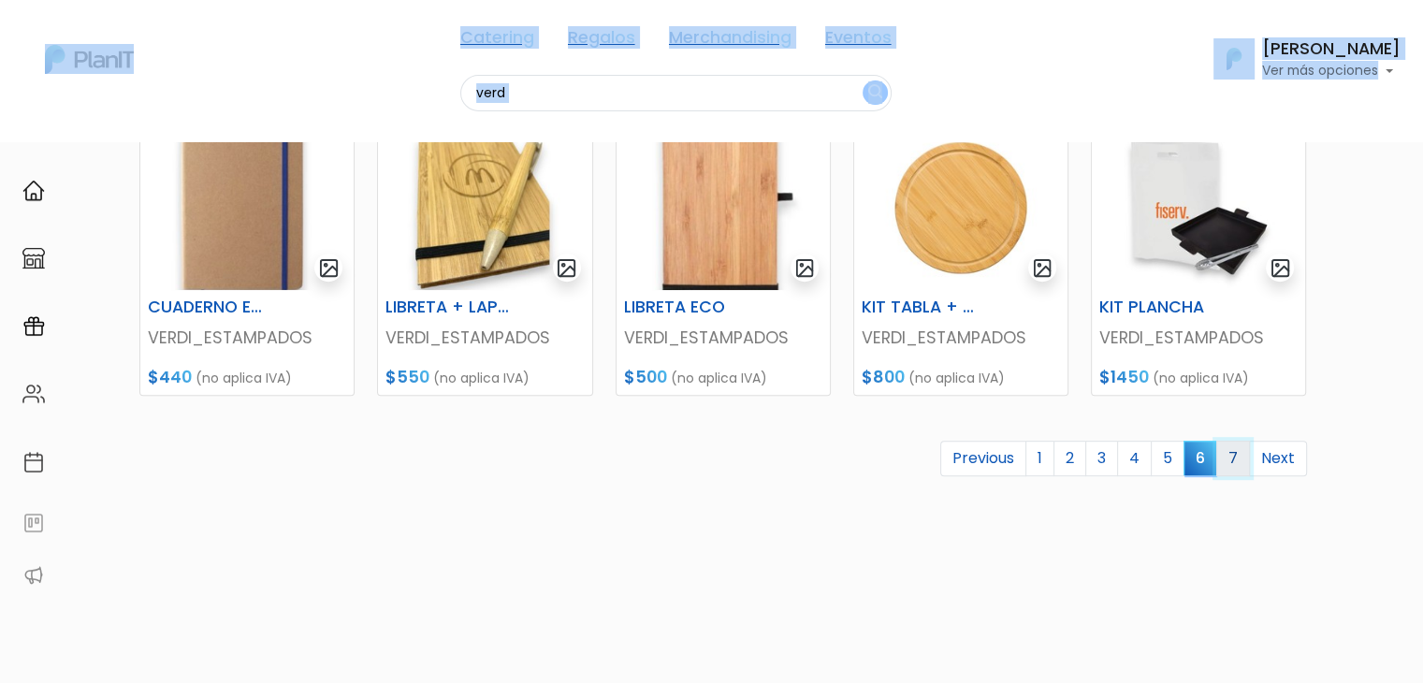
click at [1229, 466] on link "7" at bounding box center [1233, 459] width 34 height 36
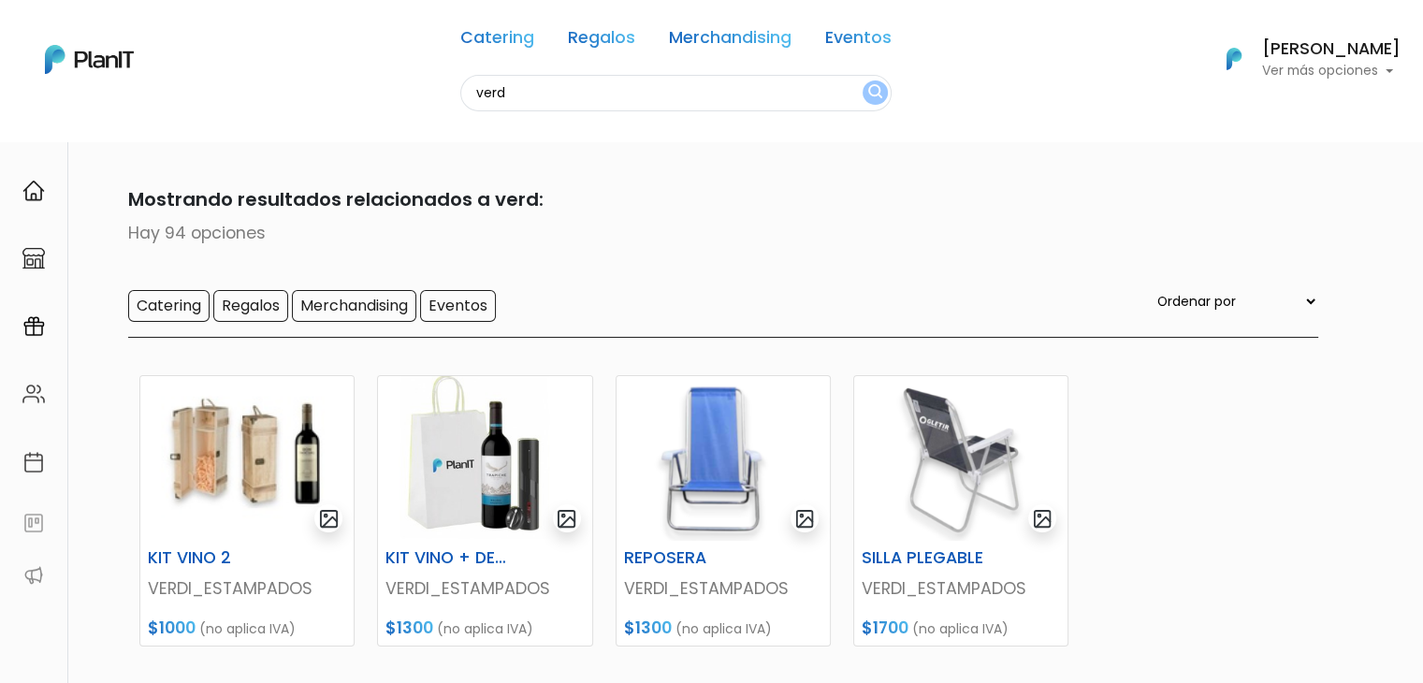
drag, startPoint x: 1422, startPoint y: 47, endPoint x: 1435, endPoint y: 244, distance: 197.9
click at [1422, 244] on html "Catering Regalos Merchandising Eventos verd Catering Regalos Merchandising Even…" at bounding box center [711, 341] width 1423 height 683
click at [507, 96] on input "verd" at bounding box center [675, 93] width 431 height 36
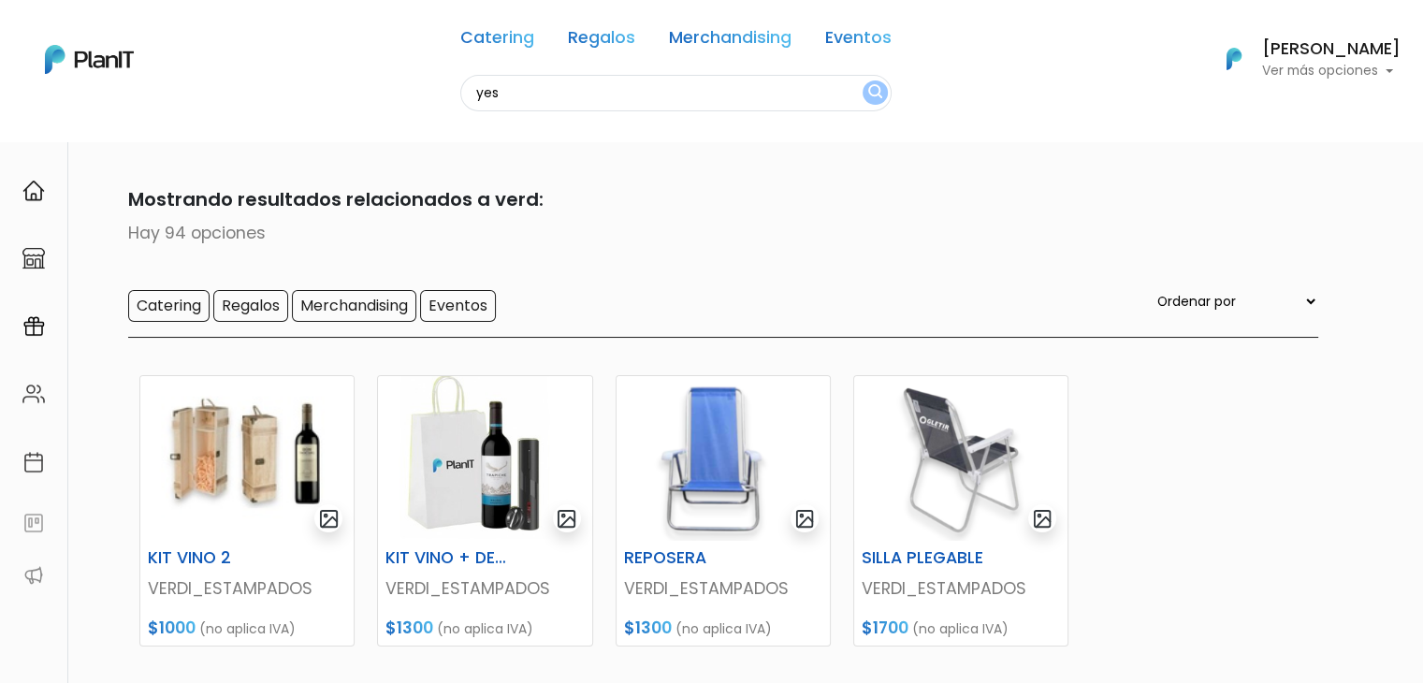
type input "yes"
click at [863, 80] on button "submit" at bounding box center [875, 92] width 25 height 24
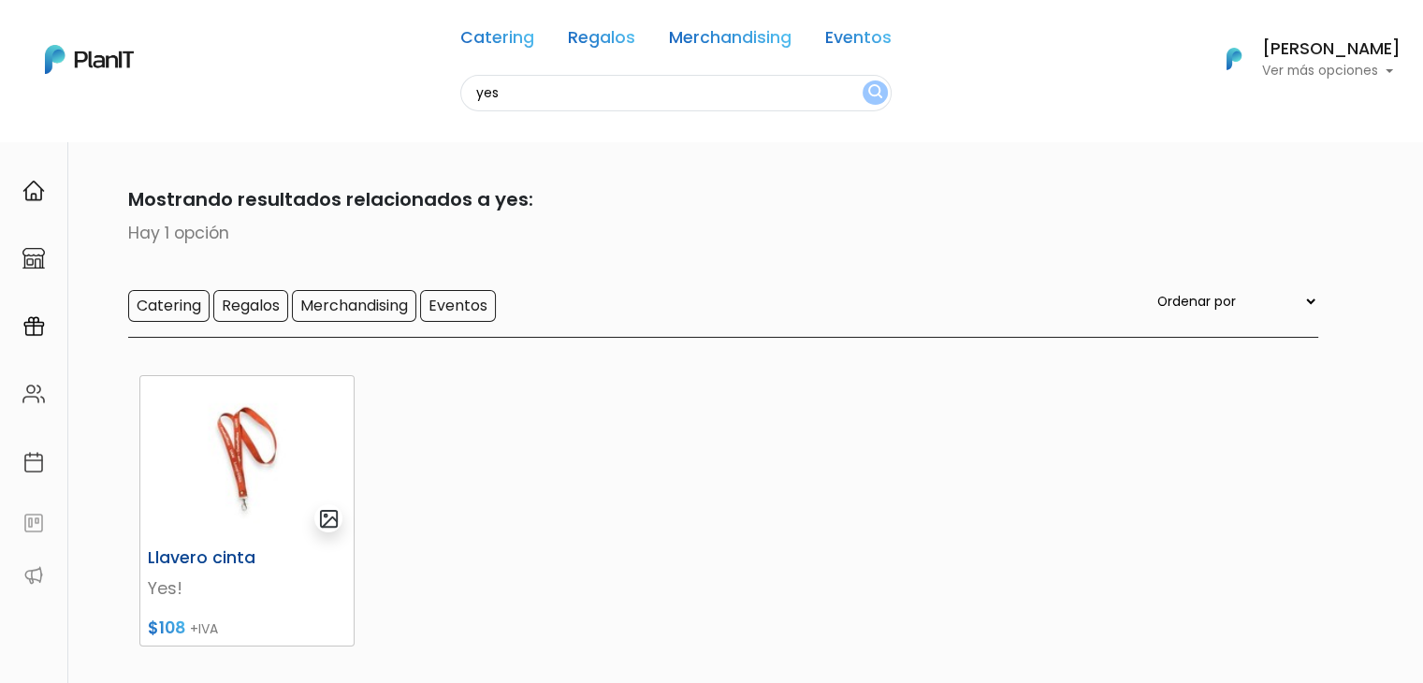
click at [228, 446] on img at bounding box center [246, 458] width 213 height 165
